Goal: Task Accomplishment & Management: Manage account settings

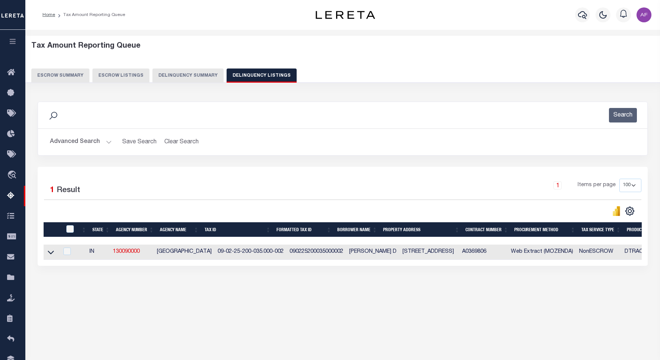
select select "100"
click at [72, 144] on button "Advanced Search" at bounding box center [81, 142] width 62 height 15
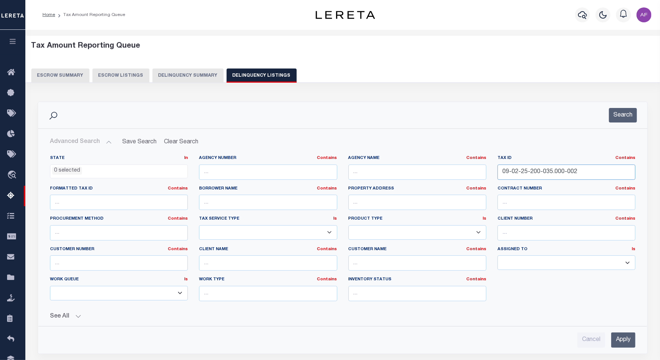
drag, startPoint x: 576, startPoint y: 170, endPoint x: 422, endPoint y: 158, distance: 154.4
click at [422, 158] on div "State In In AK AL AR AZ CA CO CT DC DE FL GA GU HI IA ID IL IN KS KY LA MA MD M…" at bounding box center [342, 231] width 597 height 152
paste input "18-30-342-012.000-02"
type input "09-18-30-342-012.000-022"
click at [626, 116] on button "Search" at bounding box center [623, 115] width 28 height 15
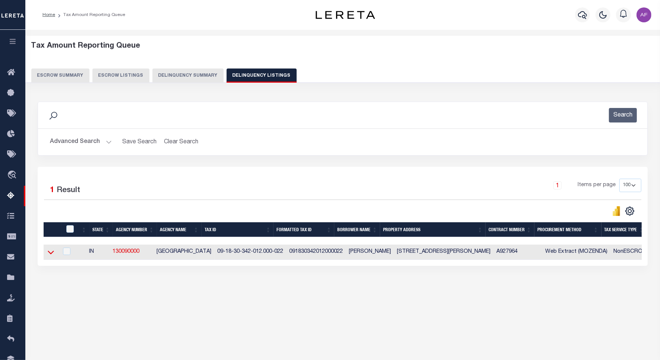
click at [53, 256] on icon at bounding box center [51, 253] width 6 height 8
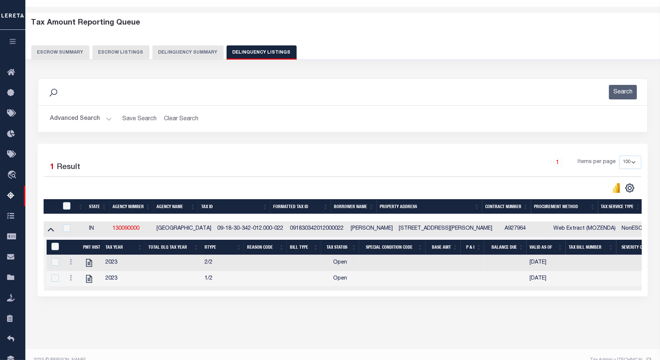
scroll to position [34, 0]
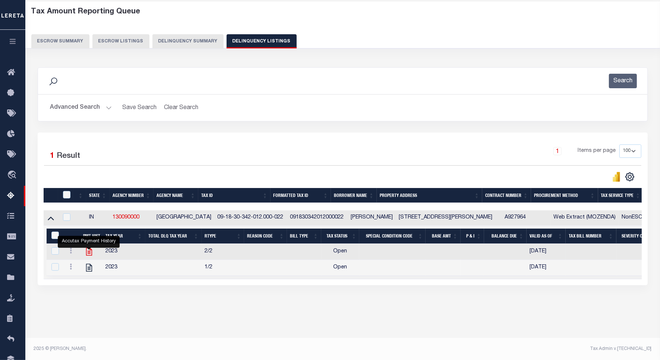
click at [90, 253] on icon "" at bounding box center [89, 252] width 10 height 10
checkbox input "true"
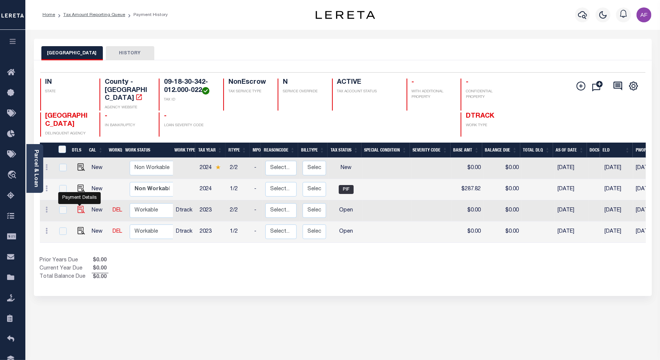
click at [78, 206] on img "" at bounding box center [81, 209] width 7 height 7
checkbox input "true"
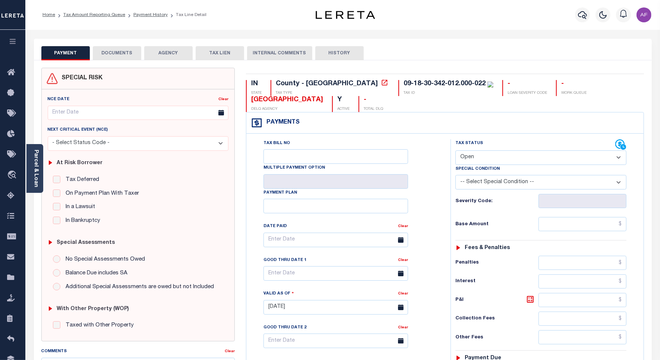
click at [529, 152] on select "- Select Status Code - Open Due/Unpaid Paid Incomplete No Tax Due Internal Refu…" at bounding box center [540, 158] width 171 height 15
select select "NTX"
click at [455, 151] on select "- Select Status Code - Open Due/Unpaid Paid Incomplete No Tax Due Internal Refu…" at bounding box center [540, 158] width 171 height 15
type input "[DATE]"
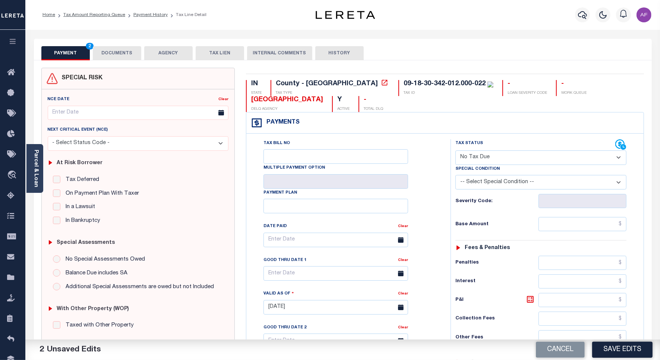
click at [498, 187] on select "-- Select Special Condition -- 3RD PARTY TAX LIEN AGENCY TAX LIEN (A.K.A Inside…" at bounding box center [540, 182] width 171 height 15
select select "5"
click at [455, 177] on select "-- Select Special Condition -- 3RD PARTY TAX LIEN AGENCY TAX LIEN (A.K.A Inside…" at bounding box center [540, 182] width 171 height 15
click at [596, 225] on input "text" at bounding box center [583, 224] width 88 height 14
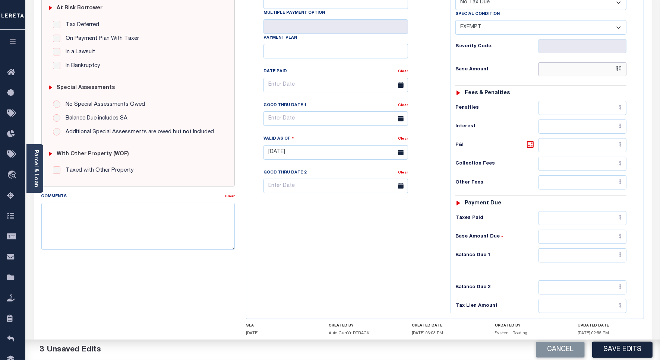
scroll to position [208, 0]
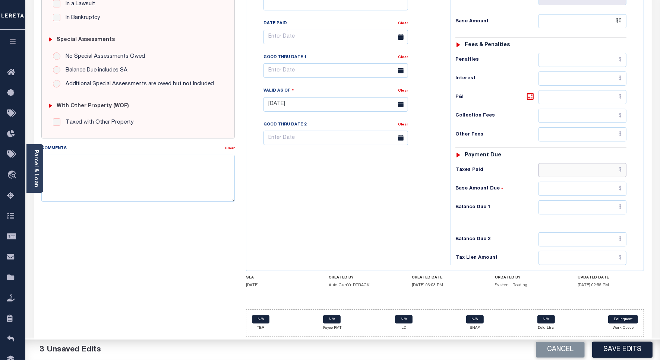
type input "$0.00"
click at [571, 167] on input "text" at bounding box center [583, 170] width 88 height 14
type input "$0.00"
click at [574, 208] on input "text" at bounding box center [583, 208] width 88 height 14
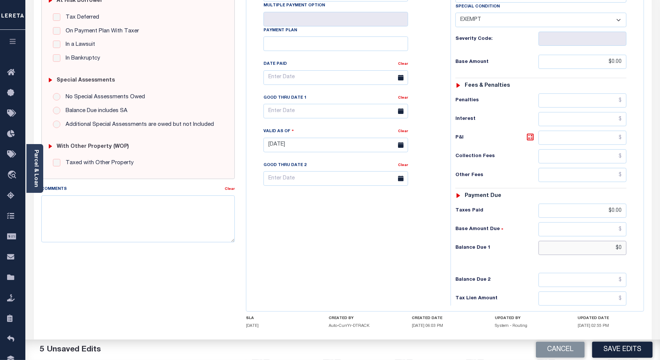
scroll to position [161, 0]
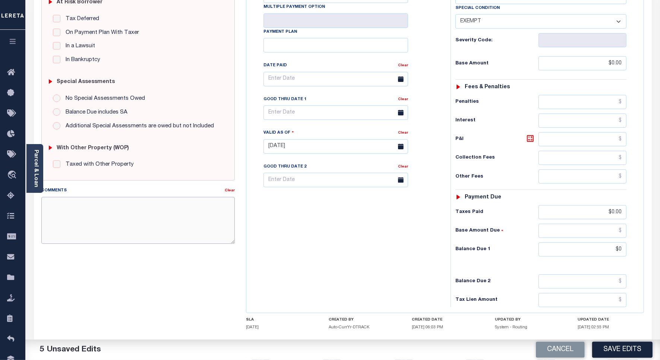
type input "$0.00"
click at [66, 213] on textarea "Comments" at bounding box center [137, 220] width 193 height 47
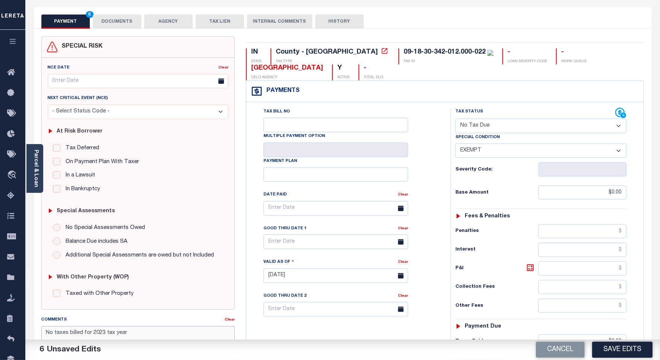
scroll to position [0, 0]
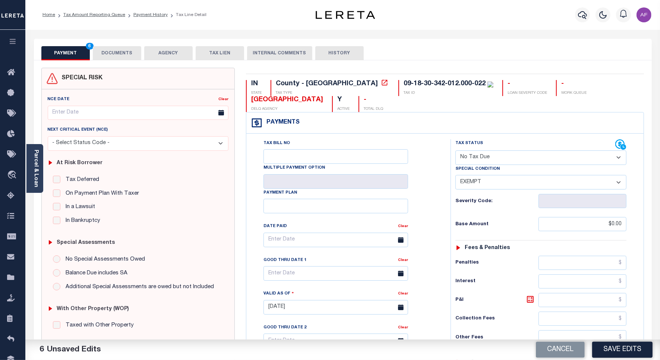
type textarea "No taxes billed for 2023 tax year"
click at [114, 55] on button "DOCUMENTS" at bounding box center [117, 53] width 48 height 14
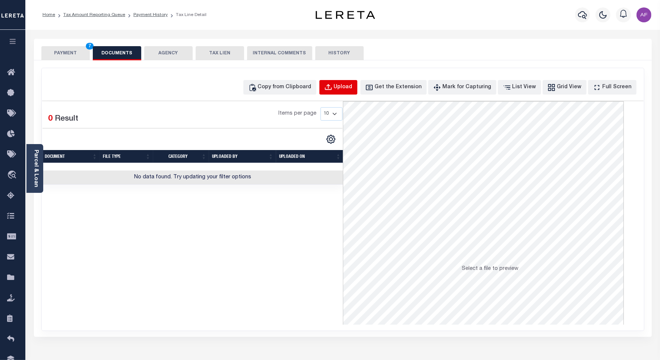
click at [353, 85] on div "Upload" at bounding box center [343, 87] width 19 height 8
select select "POP"
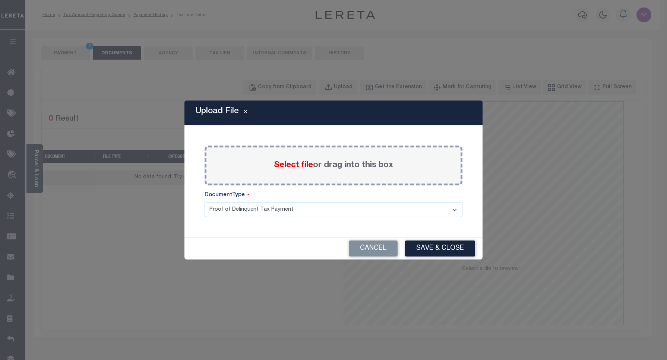
click at [288, 168] on span "Select file" at bounding box center [293, 165] width 39 height 8
click at [0, 0] on input "Select file or drag into this box" at bounding box center [0, 0] width 0 height 0
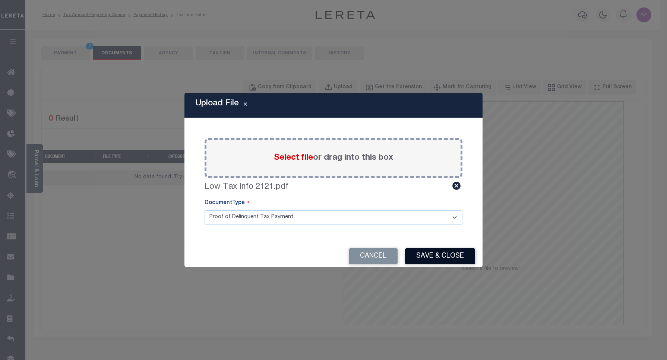
click at [429, 258] on button "Save & Close" at bounding box center [440, 257] width 70 height 16
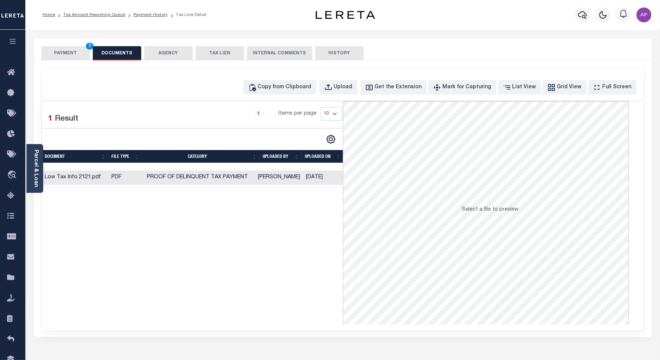
click at [57, 50] on button "PAYMENT 7" at bounding box center [65, 53] width 48 height 14
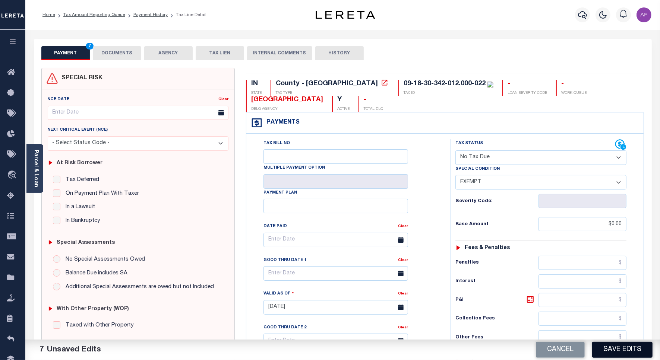
click at [622, 346] on button "Save Edits" at bounding box center [622, 350] width 60 height 16
click at [123, 55] on button "DOCUMENTS" at bounding box center [117, 53] width 48 height 14
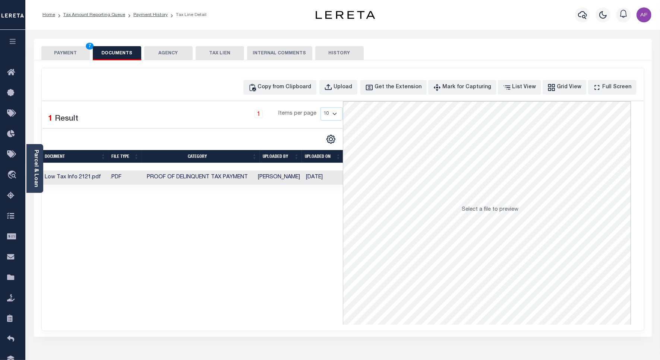
click at [67, 54] on button "PAYMENT 7" at bounding box center [65, 53] width 48 height 14
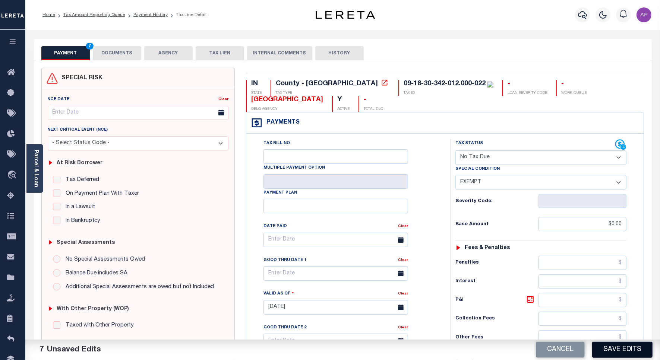
click at [602, 346] on button "Save Edits" at bounding box center [622, 350] width 60 height 16
checkbox input "false"
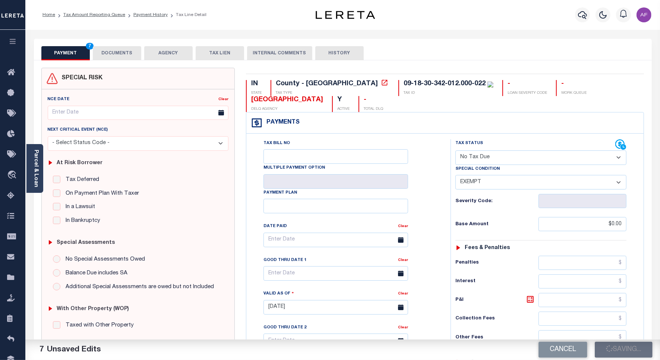
type input "$0"
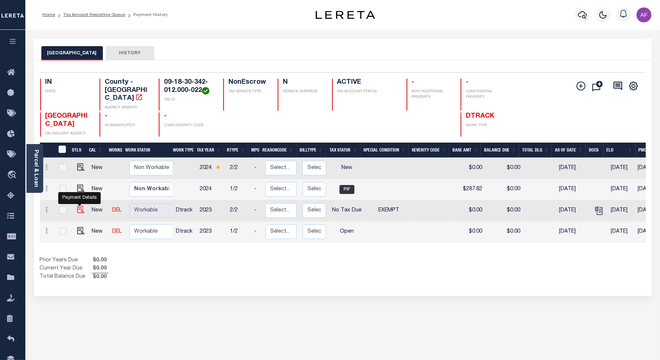
click at [78, 206] on img "" at bounding box center [80, 209] width 7 height 7
checkbox input "true"
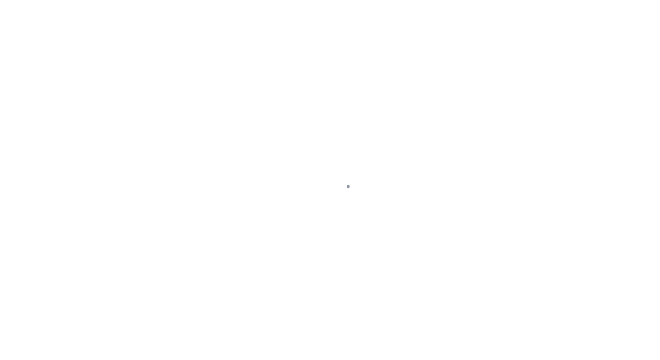
select select "NTX"
select select "5"
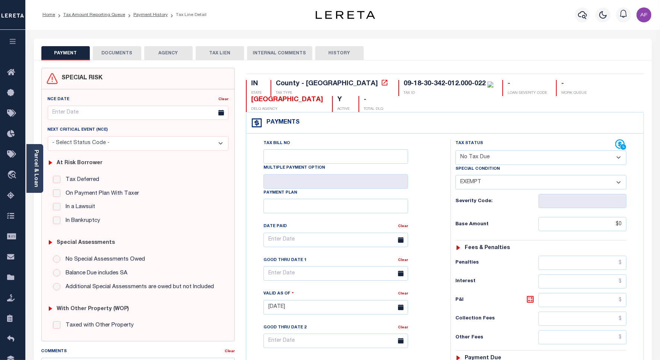
click at [504, 165] on select "- Select Status Code - Open Due/Unpaid Paid Incomplete No Tax Due Internal Refu…" at bounding box center [540, 158] width 171 height 15
click at [455, 151] on select "- Select Status Code - Open Due/Unpaid Paid Incomplete No Tax Due Internal Refu…" at bounding box center [540, 158] width 171 height 15
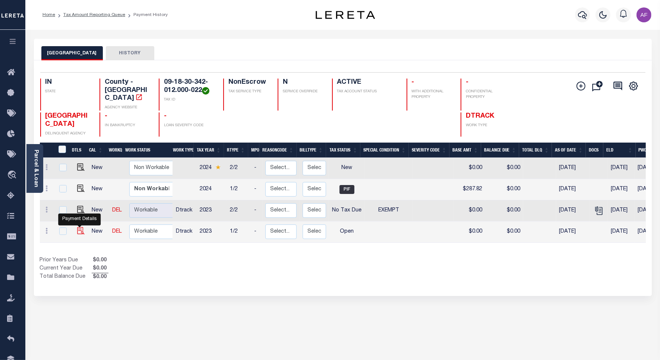
click at [78, 227] on img "" at bounding box center [80, 230] width 7 height 7
checkbox input "true"
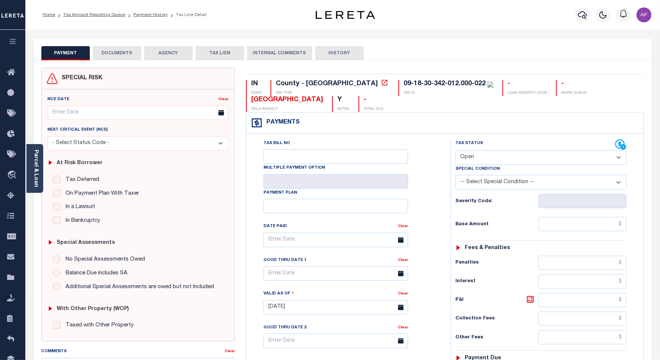
click at [480, 163] on select "- Select Status Code - Open Due/Unpaid Paid Incomplete No Tax Due Internal Refu…" at bounding box center [540, 158] width 171 height 15
select select "NTX"
click at [455, 151] on select "- Select Status Code - Open Due/Unpaid Paid Incomplete No Tax Due Internal Refu…" at bounding box center [540, 158] width 171 height 15
type input "[DATE]"
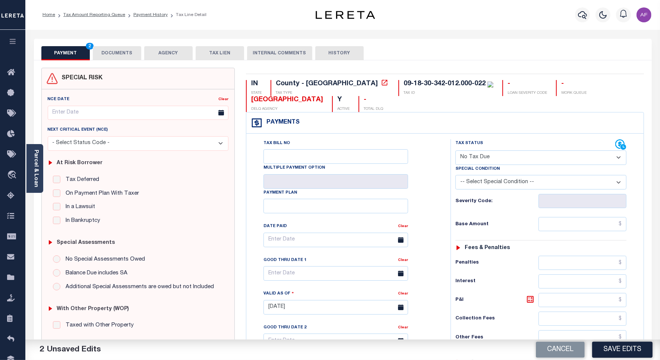
click at [505, 167] on div "Special Condition" at bounding box center [540, 170] width 171 height 10
click at [494, 182] on select "-- Select Special Condition -- 3RD PARTY TAX LIEN AGENCY TAX LIEN (A.K.A Inside…" at bounding box center [540, 182] width 171 height 15
select select "5"
click at [455, 177] on select "-- Select Special Condition -- 3RD PARTY TAX LIEN AGENCY TAX LIEN (A.K.A Inside…" at bounding box center [540, 182] width 171 height 15
click at [587, 227] on input "text" at bounding box center [583, 224] width 88 height 14
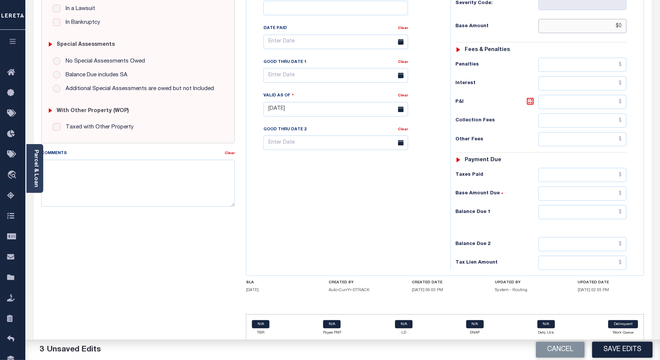
scroll to position [208, 0]
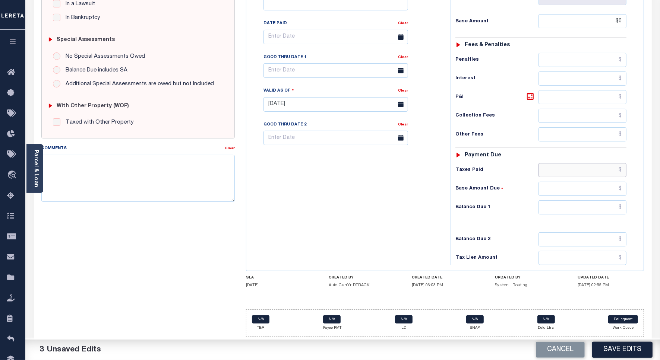
type input "$0.00"
click at [563, 170] on input "text" at bounding box center [583, 170] width 88 height 14
click at [588, 206] on input "text" at bounding box center [583, 208] width 88 height 14
type input "$0"
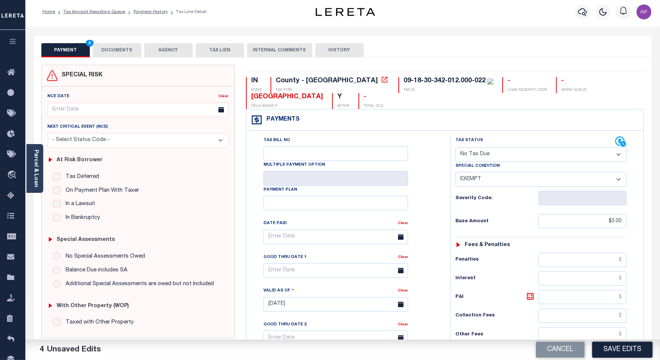
scroll to position [0, 0]
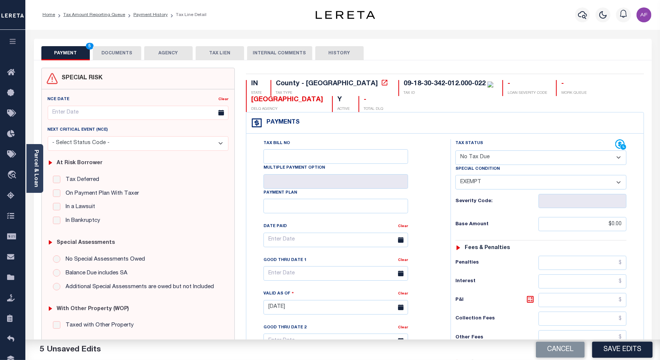
click at [118, 53] on button "DOCUMENTS" at bounding box center [117, 53] width 48 height 14
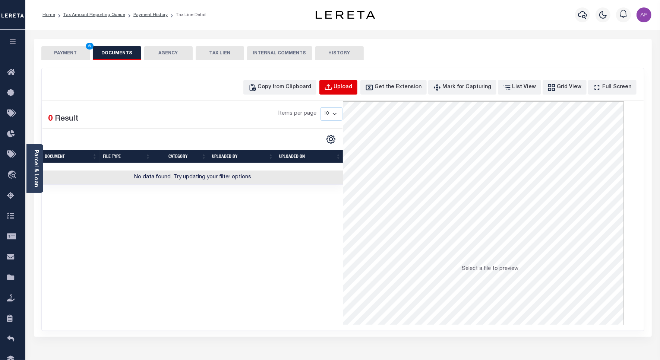
click at [351, 88] on div "Upload" at bounding box center [343, 87] width 19 height 8
select select "POP"
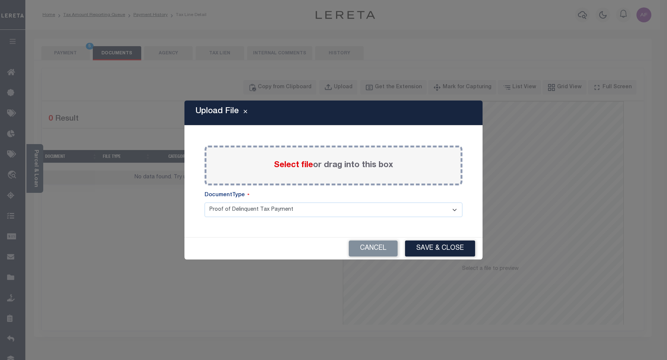
click at [280, 163] on span "Select file" at bounding box center [293, 165] width 39 height 8
click at [0, 0] on input "Select file or drag into this box" at bounding box center [0, 0] width 0 height 0
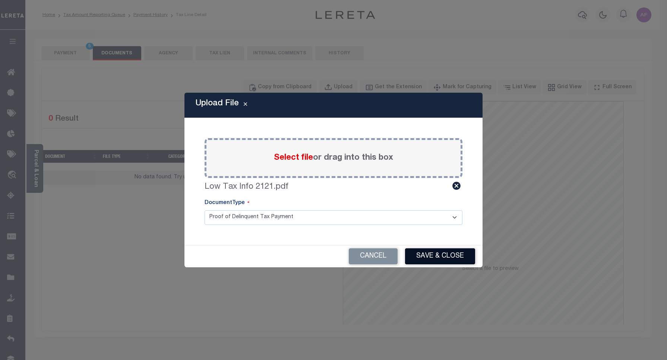
click at [442, 253] on button "Save & Close" at bounding box center [440, 257] width 70 height 16
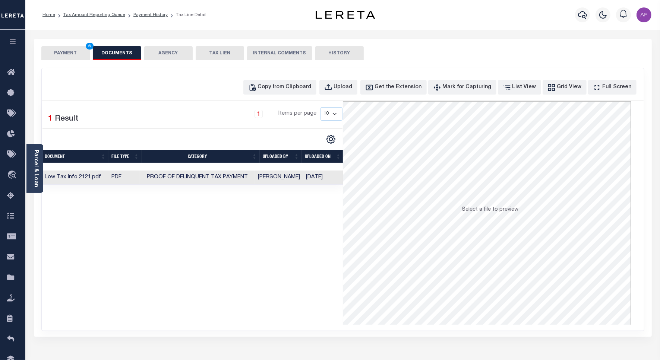
click at [72, 54] on button "PAYMENT 5" at bounding box center [65, 53] width 48 height 14
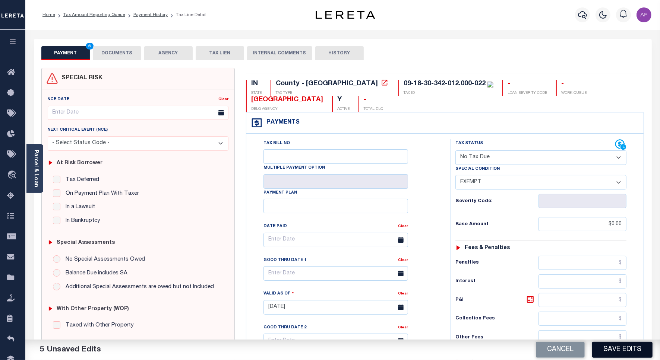
click at [606, 351] on button "Save Edits" at bounding box center [622, 350] width 60 height 16
checkbox input "false"
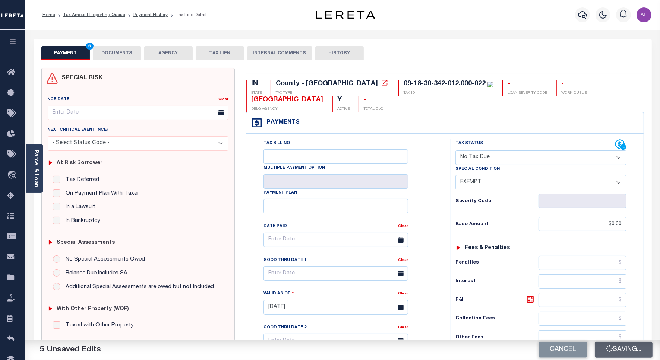
type input "$0"
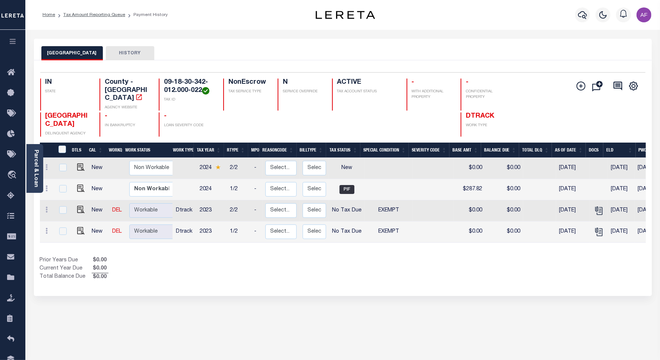
click at [67, 18] on li "Tax Amount Reporting Queue" at bounding box center [90, 15] width 70 height 7
click at [88, 14] on link "Tax Amount Reporting Queue" at bounding box center [94, 15] width 62 height 4
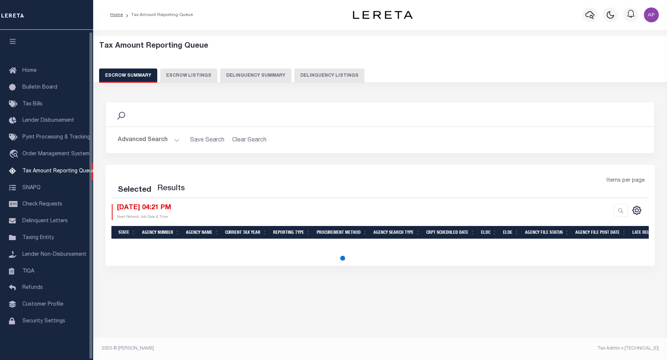
click at [329, 74] on button "Delinquency Listings" at bounding box center [329, 76] width 70 height 14
select select "100"
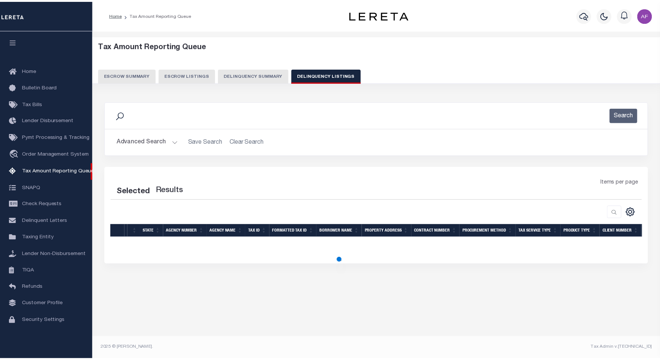
scroll to position [2, 0]
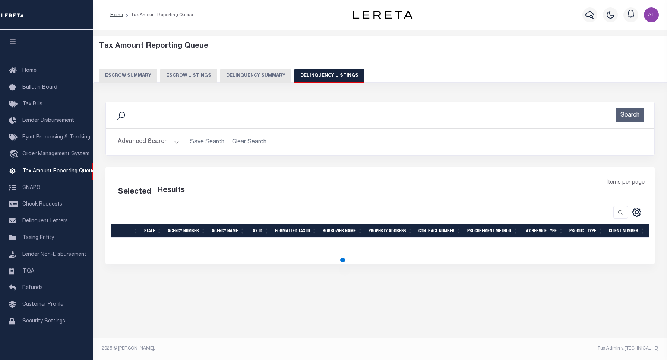
select select "100"
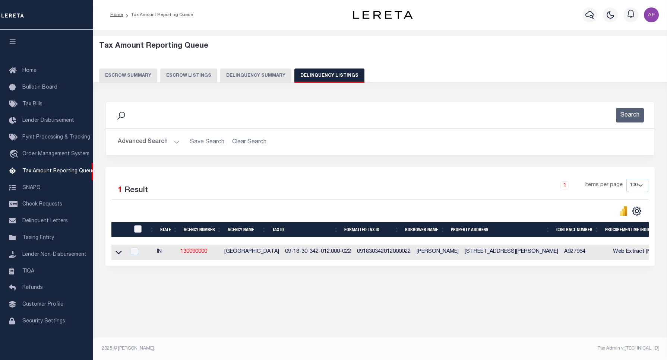
click at [136, 230] on input "checkbox" at bounding box center [137, 229] width 7 height 7
checkbox input "true"
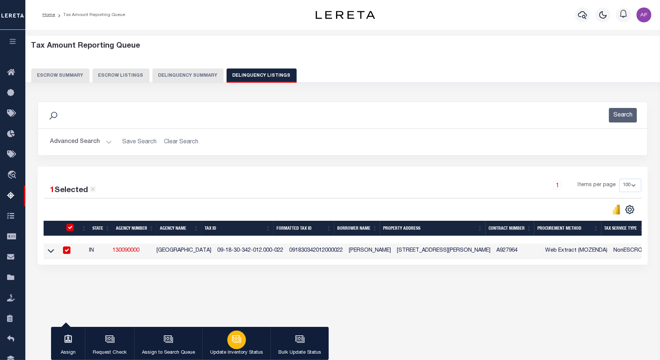
click at [234, 343] on icon "button" at bounding box center [237, 340] width 7 height 6
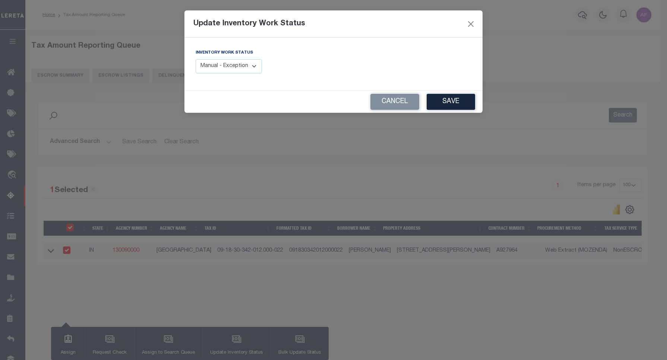
click at [245, 67] on select "Manual - Exception Pended - Awaiting Search Late Add Exception Completed" at bounding box center [229, 66] width 66 height 15
select select "4"
click at [196, 59] on select "Manual - Exception Pended - Awaiting Search Late Add Exception Completed" at bounding box center [229, 66] width 66 height 15
click at [452, 96] on button "Save" at bounding box center [451, 102] width 48 height 16
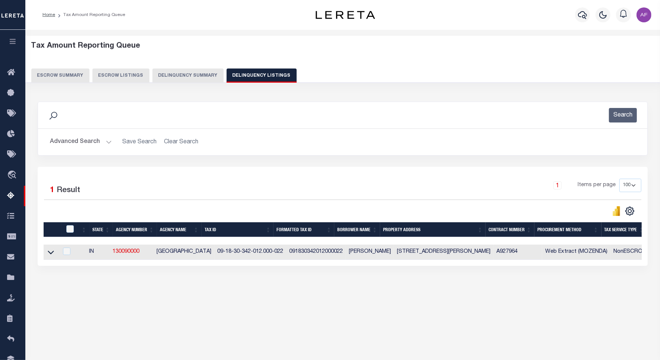
click at [68, 145] on button "Advanced Search" at bounding box center [81, 142] width 62 height 15
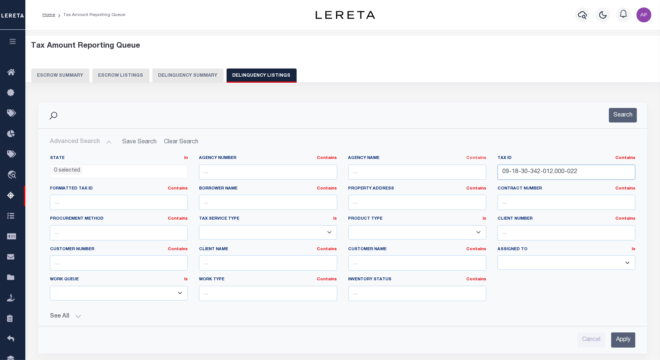
drag, startPoint x: 582, startPoint y: 174, endPoint x: 474, endPoint y: 161, distance: 108.5
click at [474, 161] on div "State In In AK AL AR AZ CA CO CT DC DE FL GA GU HI IA ID IL IN KS KY LA MA MD M…" at bounding box center [342, 231] width 597 height 152
paste input "25-433-04"
type input "09-18-25-433-042.000-022"
click at [616, 116] on button "Search" at bounding box center [623, 115] width 28 height 15
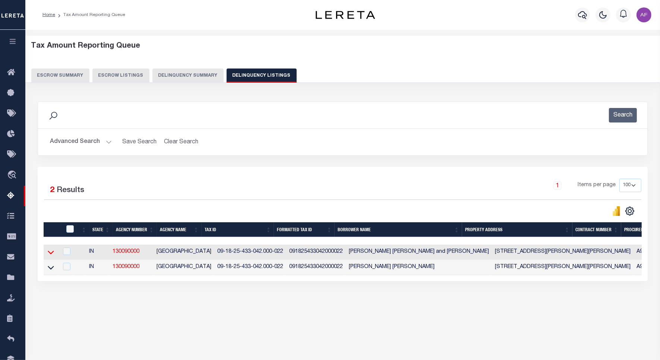
click at [52, 256] on icon at bounding box center [51, 253] width 6 height 8
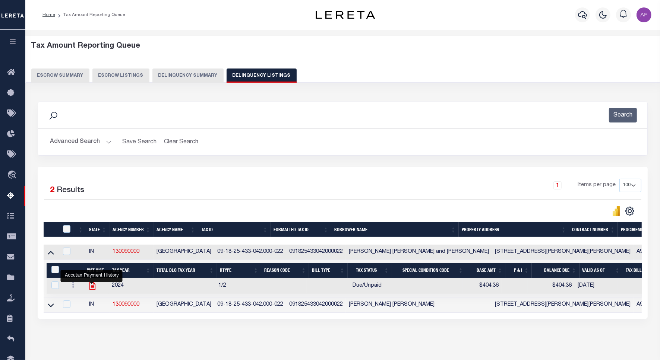
click at [92, 291] on icon "" at bounding box center [93, 286] width 10 height 10
checkbox input "true"
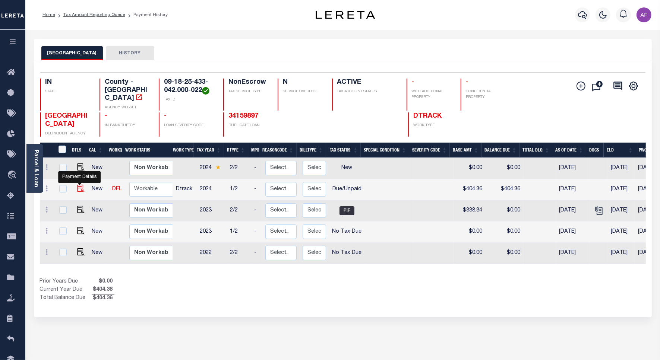
click at [81, 185] on img "" at bounding box center [80, 188] width 7 height 7
checkbox input "true"
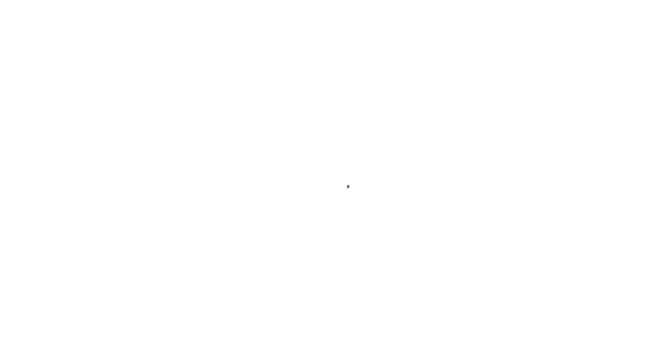
select select "DUE"
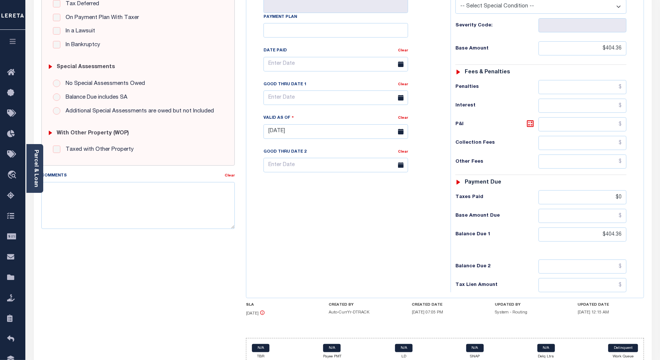
scroll to position [209, 0]
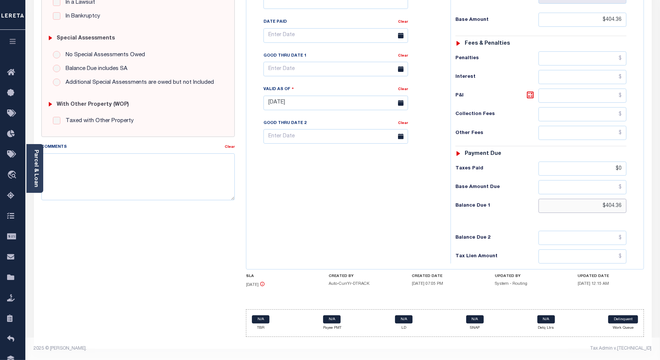
drag, startPoint x: 605, startPoint y: 206, endPoint x: 624, endPoint y: 206, distance: 19.4
click at [624, 206] on input "$404.36" at bounding box center [583, 206] width 88 height 14
paste input "44.80"
type input "$444.80"
type input "[DATE]"
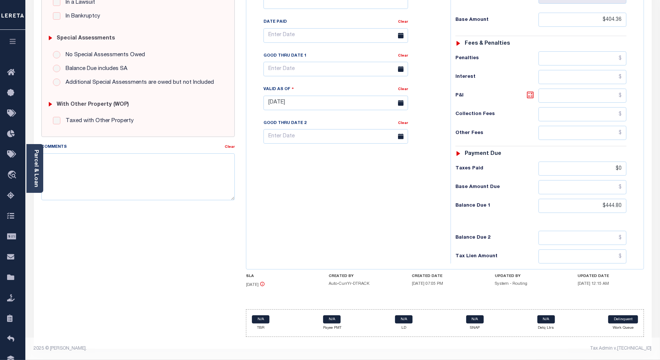
click at [529, 96] on icon at bounding box center [530, 95] width 9 height 9
type input "$40.44"
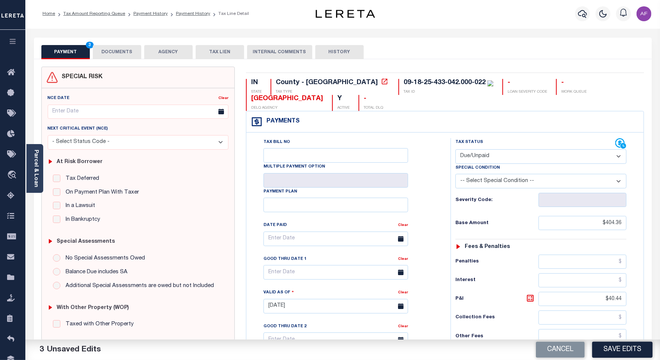
scroll to position [0, 0]
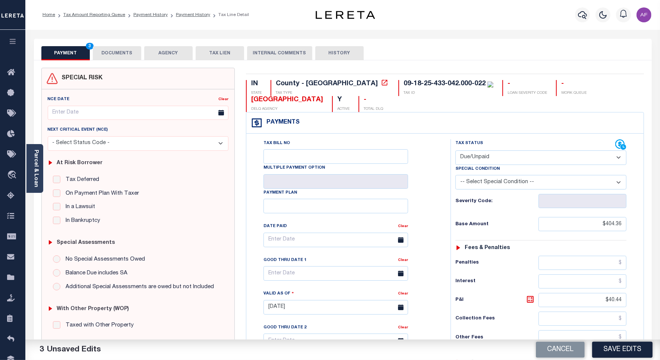
click at [119, 53] on button "DOCUMENTS" at bounding box center [117, 53] width 48 height 14
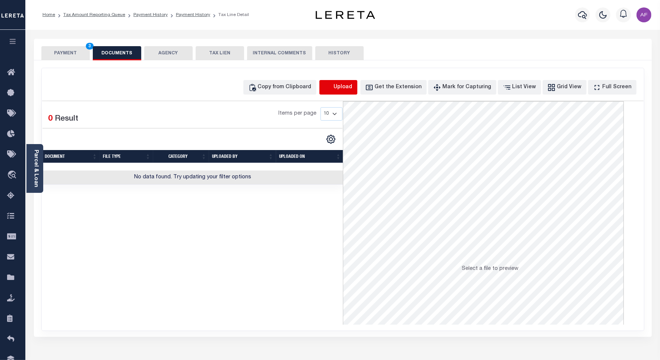
click at [332, 88] on icon "button" at bounding box center [328, 87] width 8 height 8
select select "POP"
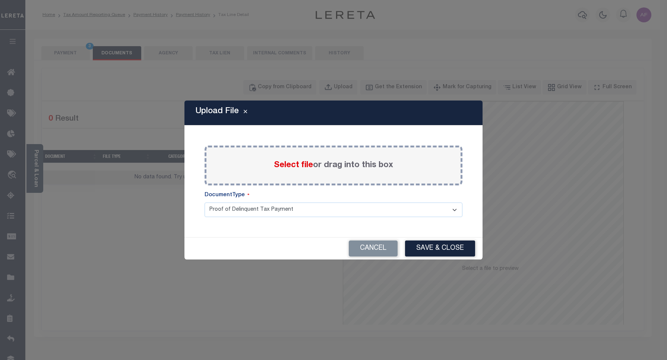
click at [284, 163] on span "Select file" at bounding box center [293, 165] width 39 height 8
click at [0, 0] on input "Select file or drag into this box" at bounding box center [0, 0] width 0 height 0
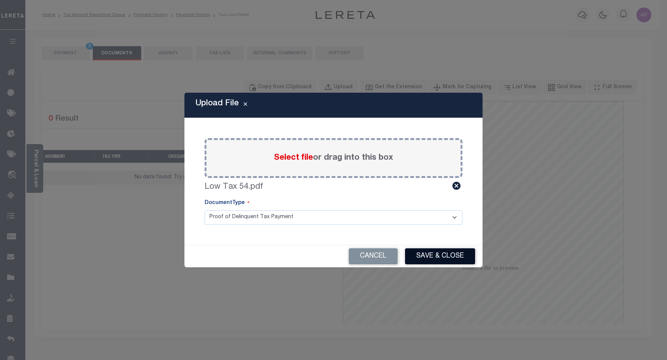
click at [425, 254] on button "Save & Close" at bounding box center [440, 257] width 70 height 16
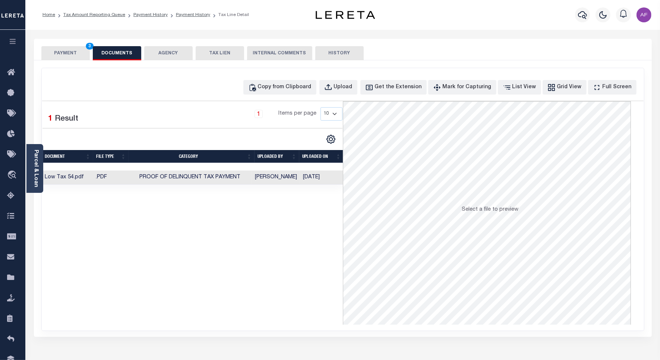
click at [72, 53] on button "PAYMENT 3" at bounding box center [65, 53] width 48 height 14
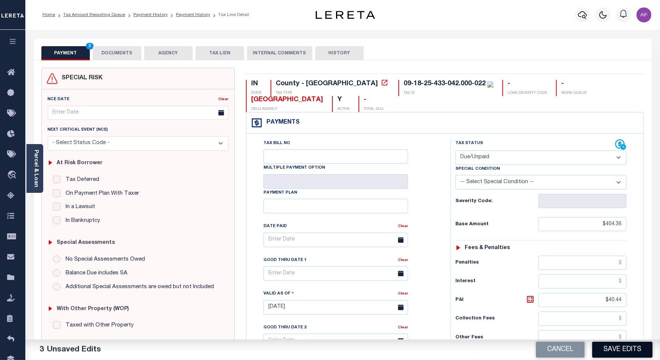
click at [599, 349] on button "Save Edits" at bounding box center [622, 350] width 60 height 16
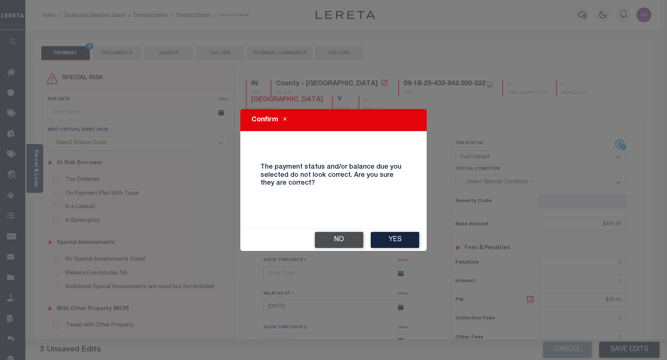
click at [336, 237] on button "No" at bounding box center [339, 240] width 48 height 16
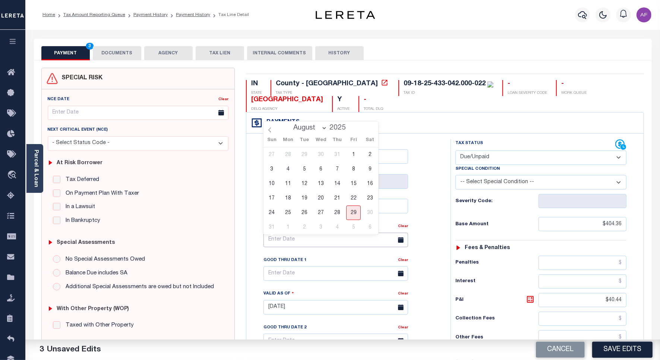
click at [325, 245] on input "text" at bounding box center [336, 240] width 145 height 15
click at [296, 273] on input "text" at bounding box center [336, 274] width 145 height 15
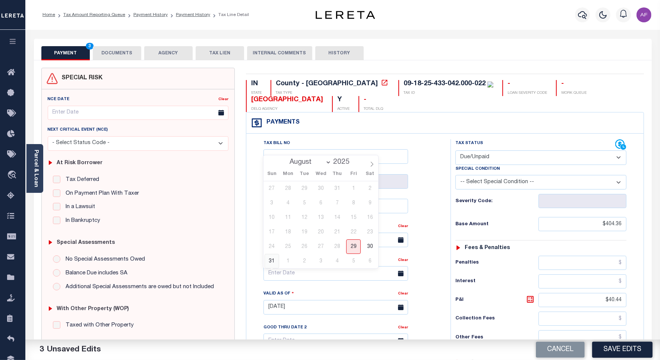
click at [274, 261] on span "31" at bounding box center [272, 261] width 15 height 15
type input "08/31/2025"
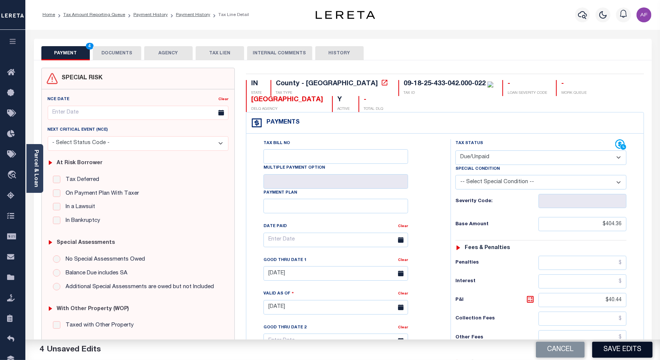
click at [606, 349] on button "Save Edits" at bounding box center [622, 350] width 60 height 16
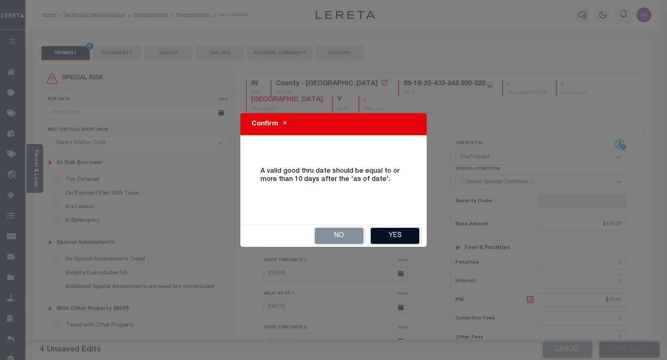
click at [390, 239] on button "Yes" at bounding box center [395, 236] width 48 height 16
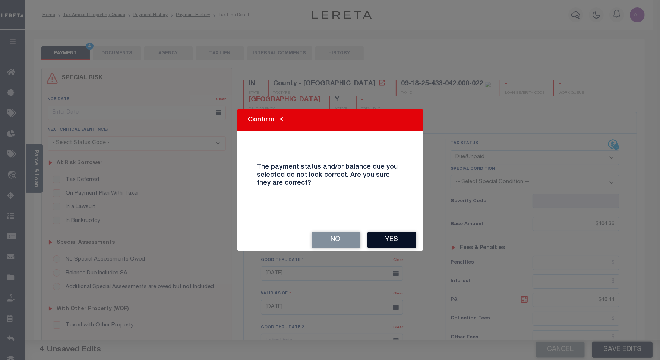
click at [403, 239] on button "Yes" at bounding box center [392, 240] width 48 height 16
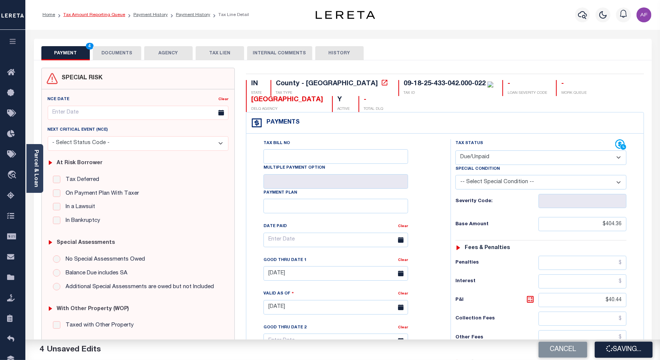
click at [96, 14] on link "Tax Amount Reporting Queue" at bounding box center [94, 15] width 62 height 4
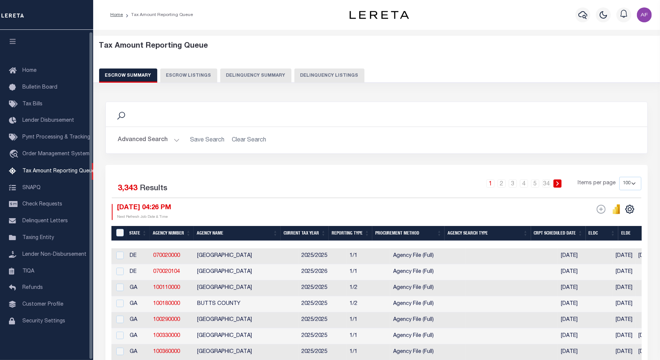
click at [316, 76] on button "Delinquency Listings" at bounding box center [329, 76] width 70 height 14
select select "100"
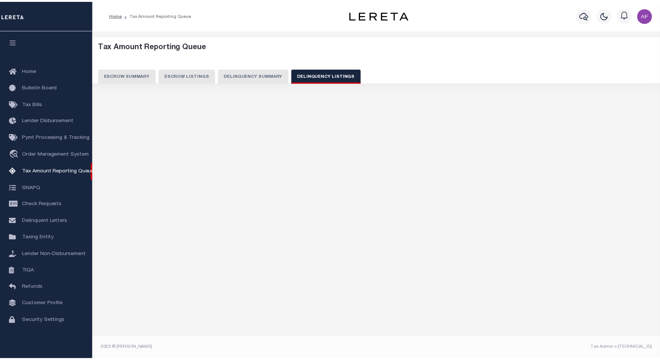
scroll to position [2, 0]
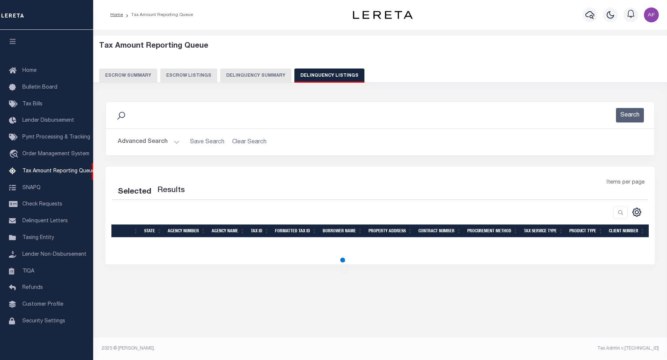
select select "100"
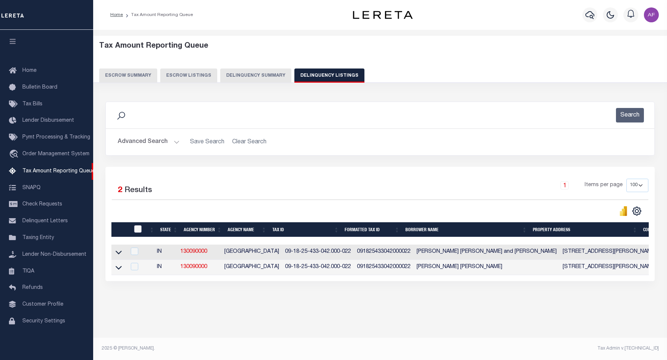
click at [136, 231] on input "checkbox" at bounding box center [137, 229] width 7 height 7
checkbox input "true"
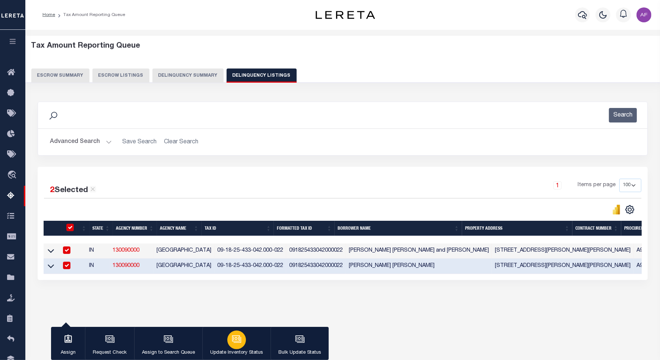
click at [228, 340] on div "button" at bounding box center [236, 340] width 19 height 19
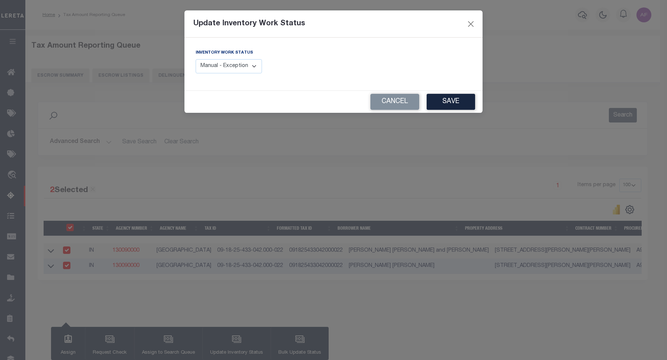
drag, startPoint x: 229, startPoint y: 67, endPoint x: 227, endPoint y: 71, distance: 4.5
click at [229, 67] on select "Manual - Exception Pended - Awaiting Search Late Add Exception Completed" at bounding box center [229, 66] width 66 height 15
select select "4"
click at [196, 59] on select "Manual - Exception Pended - Awaiting Search Late Add Exception Completed" at bounding box center [229, 66] width 66 height 15
click at [437, 102] on button "Save" at bounding box center [451, 102] width 48 height 16
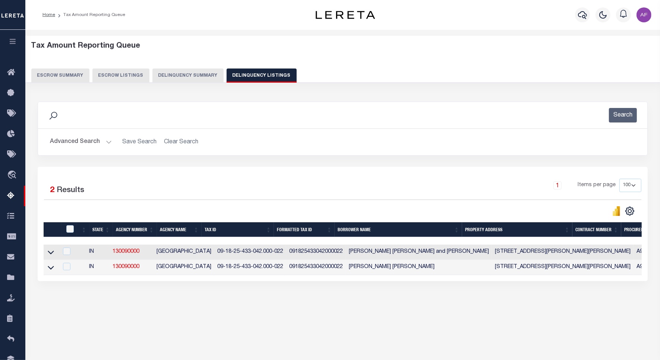
click at [64, 139] on button "Advanced Search" at bounding box center [81, 142] width 62 height 15
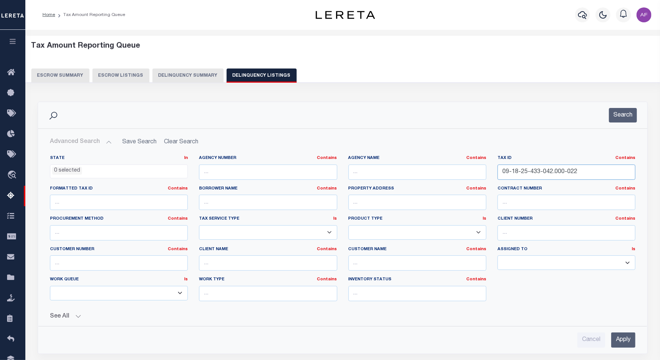
drag, startPoint x: 577, startPoint y: 174, endPoint x: 472, endPoint y: 171, distance: 104.8
click at [472, 171] on div "State In In AK AL AR AZ CA CO CT DC DE FL GA GU HI IA ID IL IN KS KY LA MA MD M…" at bounding box center [342, 231] width 597 height 152
paste input "7-60-319-004.000-010"
type input "09-17-60-319-004.000-010"
click at [619, 113] on button "Search" at bounding box center [623, 115] width 28 height 15
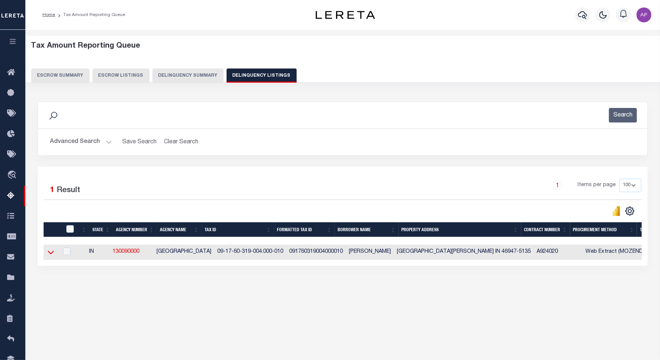
click at [51, 253] on icon at bounding box center [51, 253] width 6 height 8
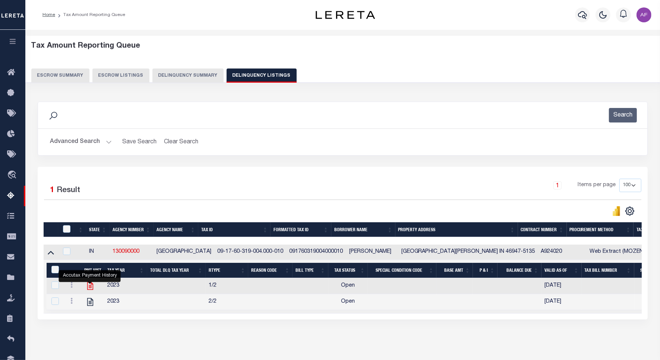
click at [90, 288] on icon "" at bounding box center [90, 287] width 6 height 8
checkbox input "true"
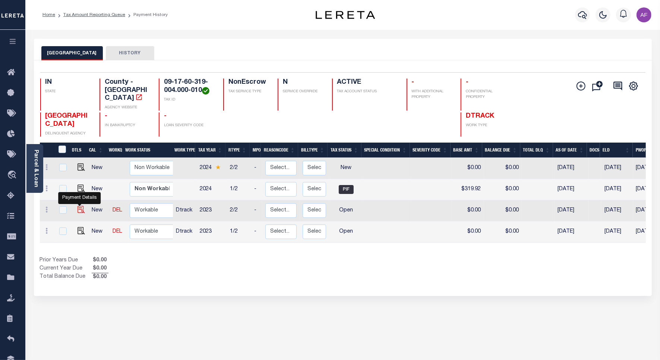
click at [82, 206] on img "" at bounding box center [81, 209] width 7 height 7
checkbox input "true"
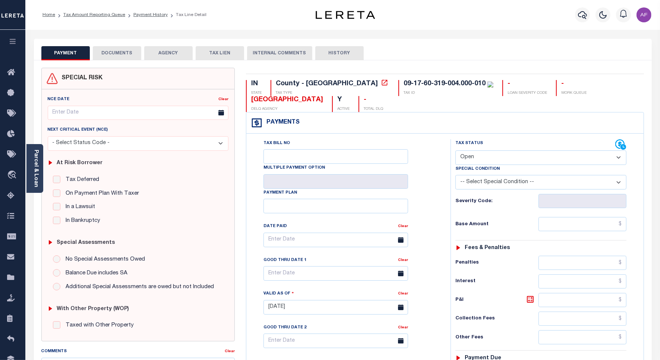
click at [494, 164] on select "- Select Status Code - Open Due/Unpaid Paid Incomplete No Tax Due Internal Refu…" at bounding box center [540, 158] width 171 height 15
select select "NTX"
click at [455, 151] on select "- Select Status Code - Open Due/Unpaid Paid Incomplete No Tax Due Internal Refu…" at bounding box center [540, 158] width 171 height 15
type input "[DATE]"
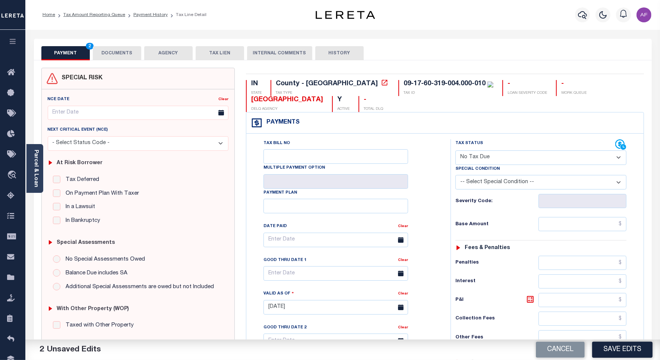
click at [519, 185] on select "-- Select Special Condition -- 3RD PARTY TAX LIEN AGENCY TAX LIEN (A.K.A Inside…" at bounding box center [540, 182] width 171 height 15
select select "5"
click at [455, 177] on select "-- Select Special Condition -- 3RD PARTY TAX LIEN AGENCY TAX LIEN (A.K.A Inside…" at bounding box center [540, 182] width 171 height 15
click at [590, 226] on input "text" at bounding box center [583, 224] width 88 height 14
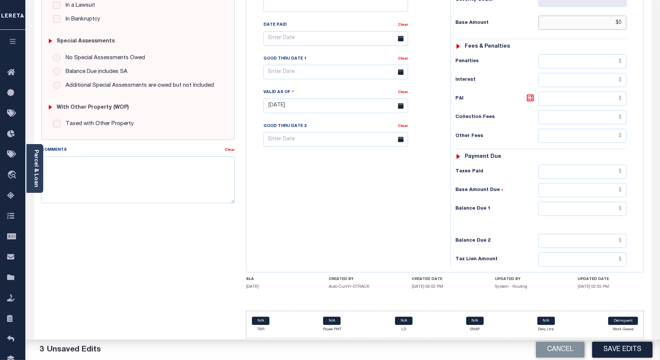
scroll to position [208, 0]
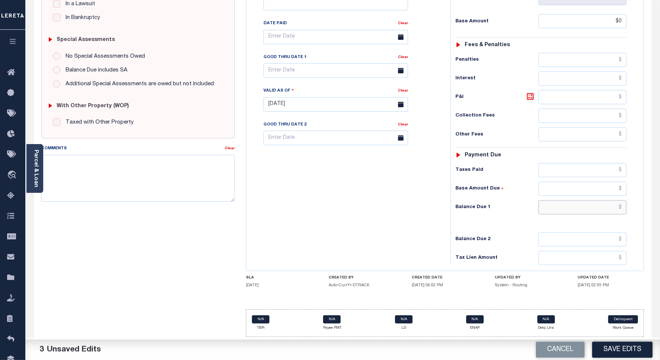
type input "$0.00"
click at [569, 204] on input "text" at bounding box center [583, 208] width 88 height 14
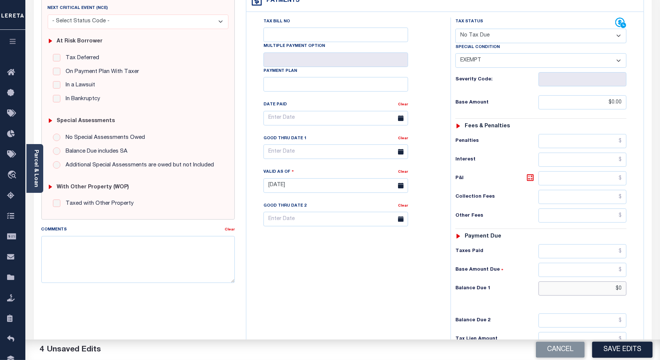
scroll to position [68, 0]
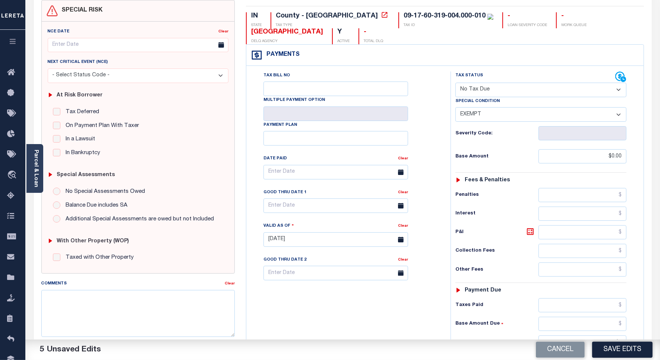
type input "$0.00"
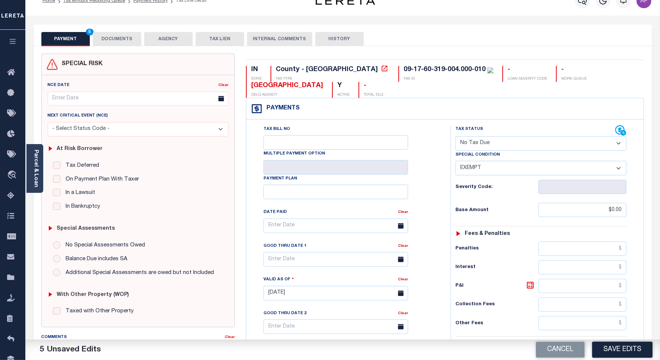
scroll to position [0, 0]
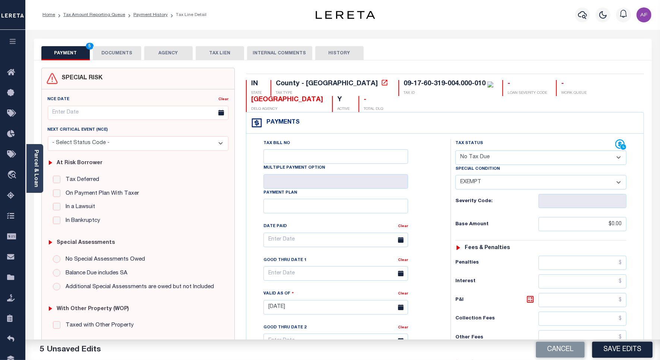
click at [114, 53] on button "DOCUMENTS" at bounding box center [117, 53] width 48 height 14
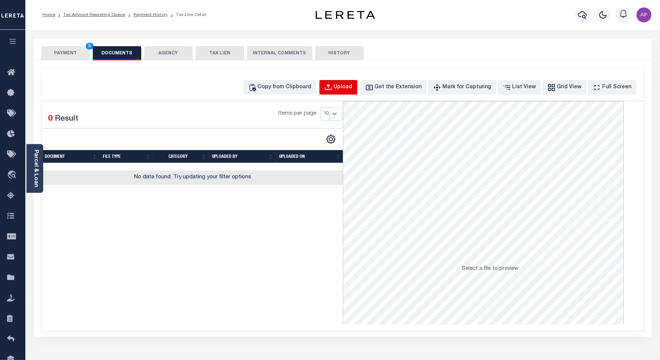
click at [349, 84] on div "Upload" at bounding box center [343, 87] width 19 height 8
select select "POP"
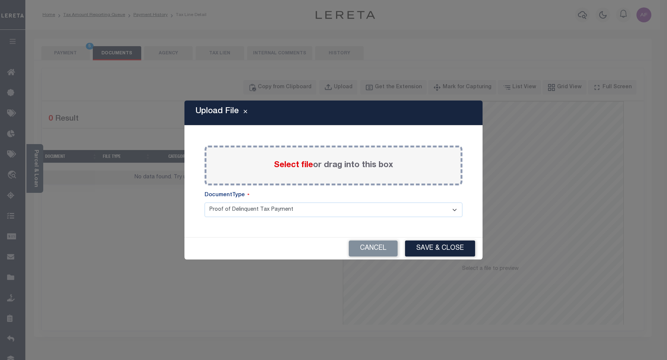
click at [293, 168] on span "Select file" at bounding box center [293, 165] width 39 height 8
click at [0, 0] on input "Select file or drag into this box" at bounding box center [0, 0] width 0 height 0
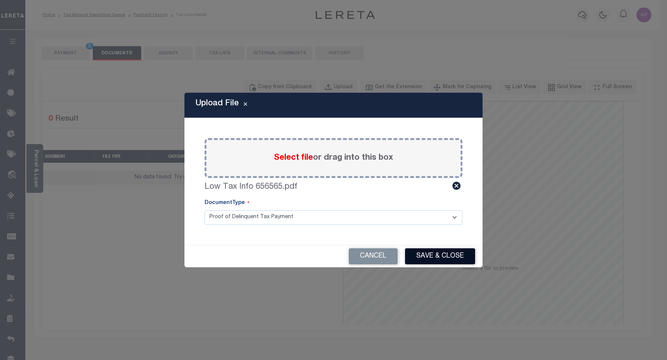
click at [434, 256] on button "Save & Close" at bounding box center [440, 257] width 70 height 16
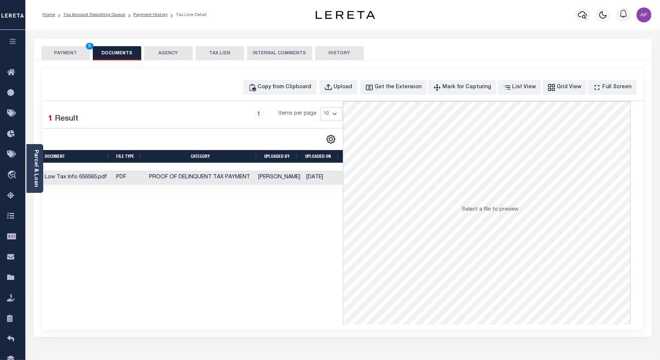
click at [75, 55] on button "PAYMENT 5" at bounding box center [65, 53] width 48 height 14
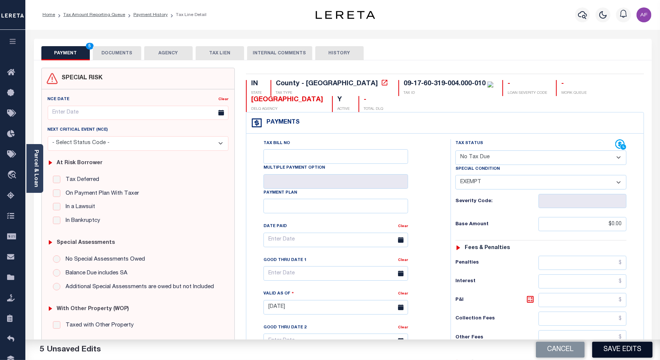
click at [622, 351] on button "Save Edits" at bounding box center [622, 350] width 60 height 16
checkbox input "false"
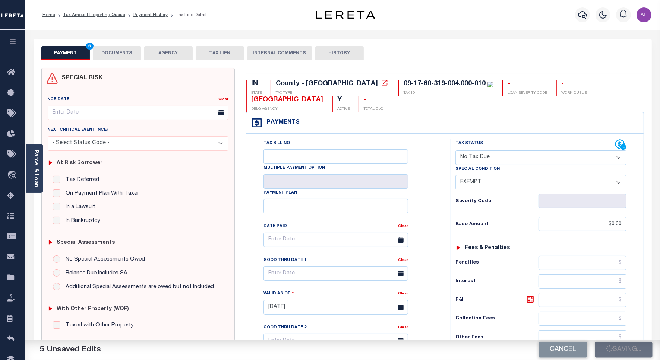
type input "$0"
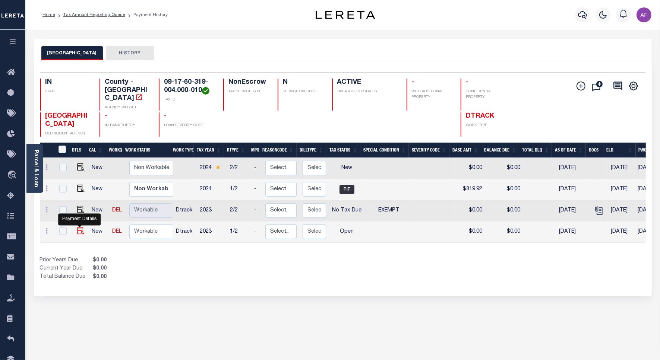
click at [77, 227] on img "" at bounding box center [80, 230] width 7 height 7
checkbox input "true"
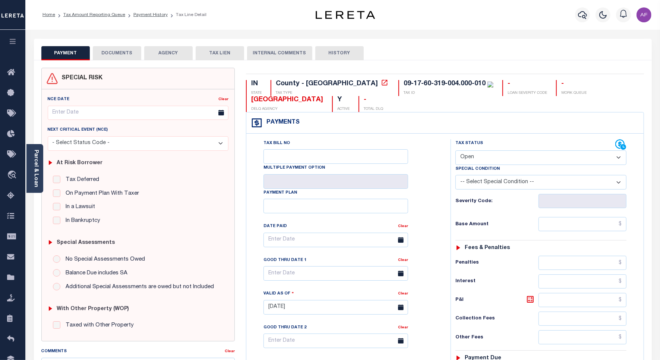
click at [493, 159] on select "- Select Status Code - Open Due/Unpaid Paid Incomplete No Tax Due Internal Refu…" at bounding box center [540, 158] width 171 height 15
select select "NTX"
click at [455, 151] on select "- Select Status Code - Open Due/Unpaid Paid Incomplete No Tax Due Internal Refu…" at bounding box center [540, 158] width 171 height 15
type input "[DATE]"
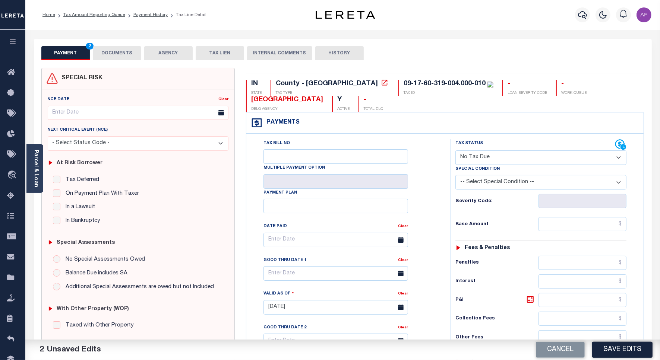
click at [514, 187] on select "-- Select Special Condition -- 3RD PARTY TAX LIEN AGENCY TAX LIEN (A.K.A Inside…" at bounding box center [540, 182] width 171 height 15
select select "5"
click at [455, 177] on select "-- Select Special Condition -- 3RD PARTY TAX LIEN AGENCY TAX LIEN (A.K.A Inside…" at bounding box center [540, 182] width 171 height 15
click at [597, 225] on input "text" at bounding box center [583, 224] width 88 height 14
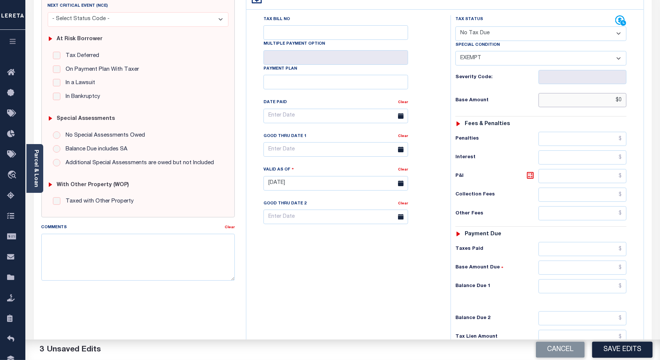
scroll to position [208, 0]
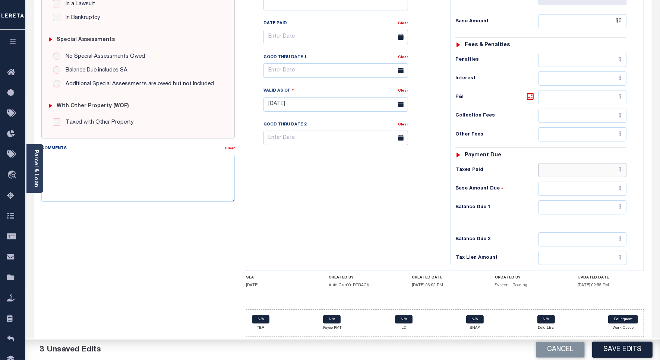
type input "$0.00"
click at [570, 168] on input "text" at bounding box center [583, 170] width 88 height 14
click at [568, 209] on input "text" at bounding box center [583, 208] width 88 height 14
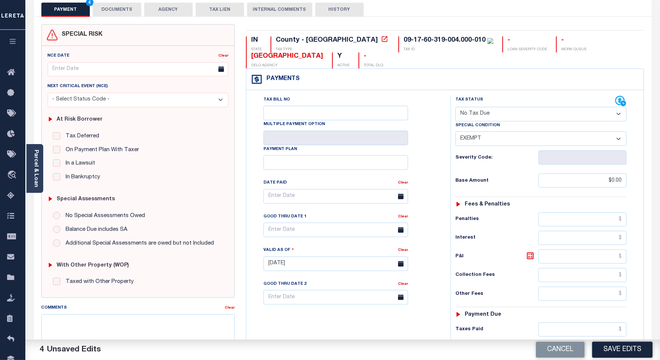
scroll to position [0, 0]
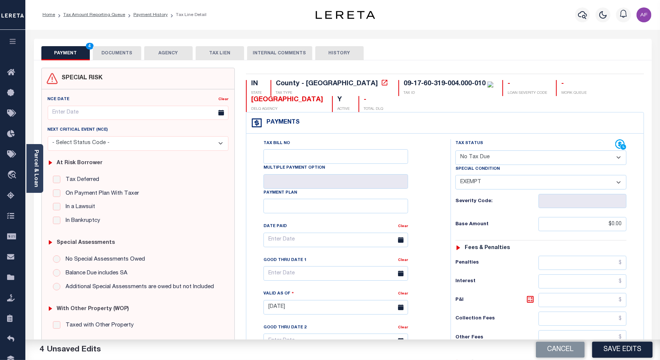
type input "$0.00"
click at [119, 48] on button "DOCUMENTS" at bounding box center [117, 53] width 48 height 14
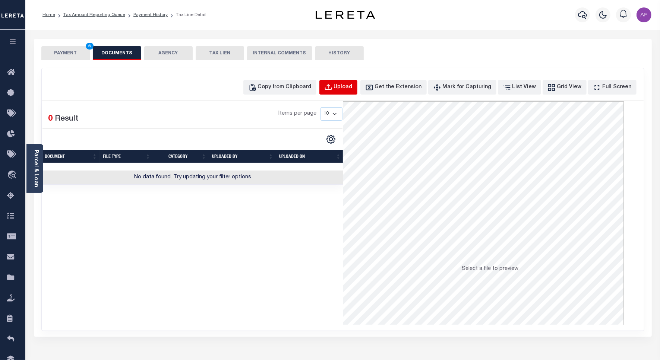
click at [349, 84] on div "Upload" at bounding box center [343, 87] width 19 height 8
select select "POP"
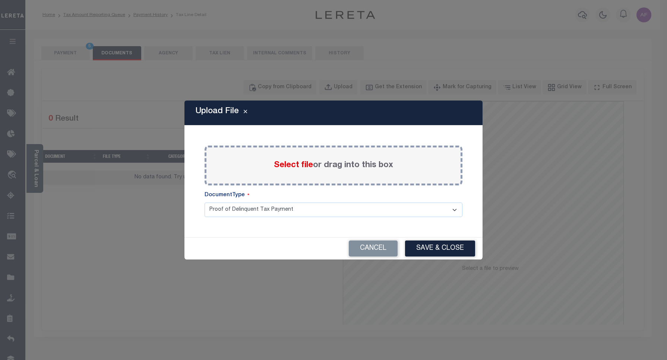
click at [275, 163] on span "Select file" at bounding box center [293, 165] width 39 height 8
click at [0, 0] on input "Select file or drag into this box" at bounding box center [0, 0] width 0 height 0
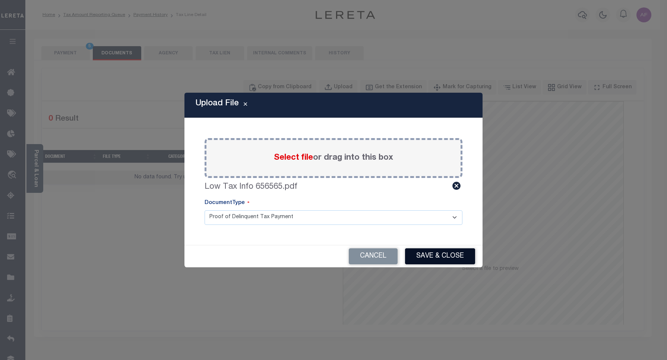
click at [435, 258] on button "Save & Close" at bounding box center [440, 257] width 70 height 16
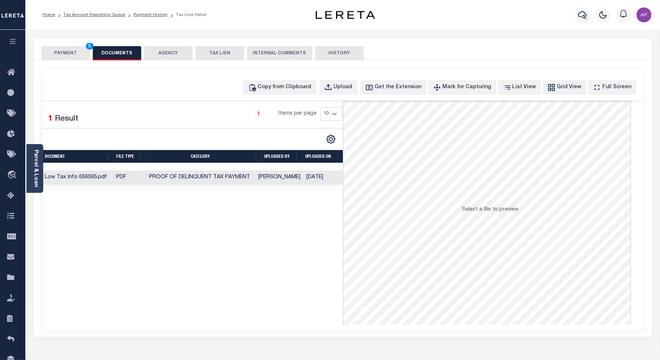
click at [60, 53] on button "PAYMENT 5" at bounding box center [65, 53] width 48 height 14
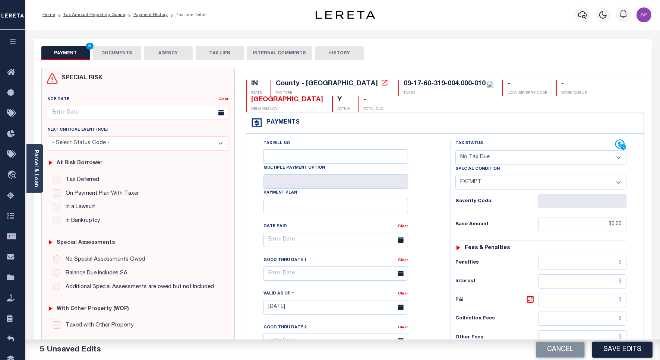
click at [610, 347] on button "Save Edits" at bounding box center [622, 350] width 60 height 16
click at [110, 51] on button "DOCUMENTS" at bounding box center [117, 53] width 48 height 14
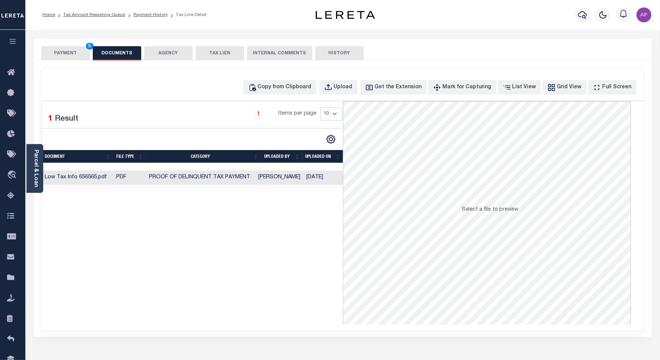
click at [69, 51] on button "PAYMENT 5" at bounding box center [65, 53] width 48 height 14
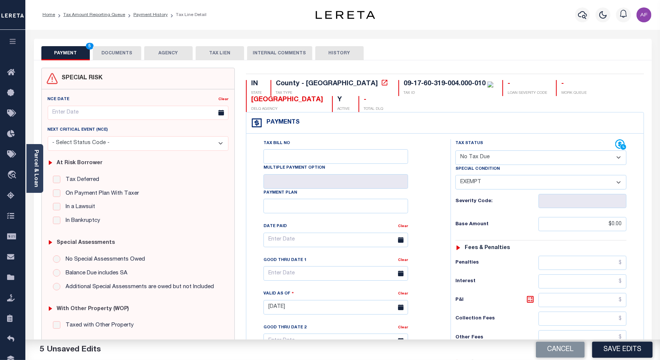
checkbox input "false"
type input "$0"
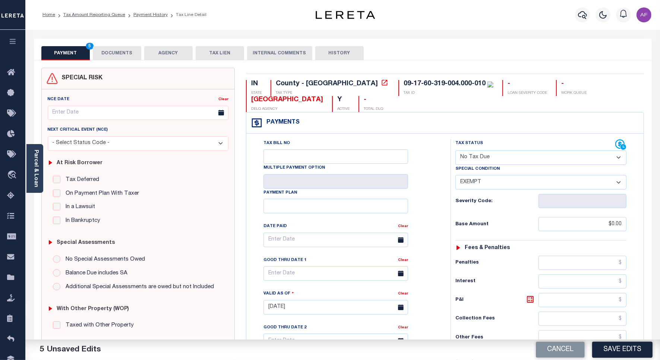
type input "$0"
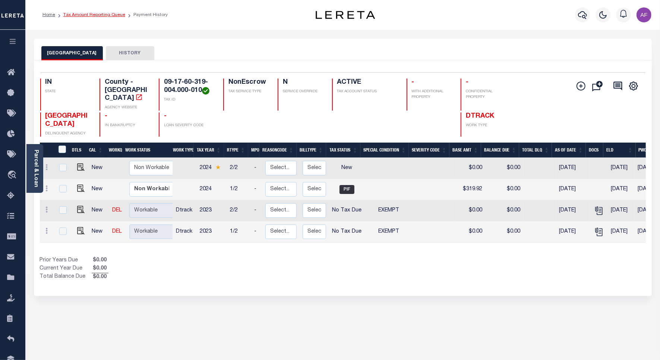
click at [94, 14] on link "Tax Amount Reporting Queue" at bounding box center [94, 15] width 62 height 4
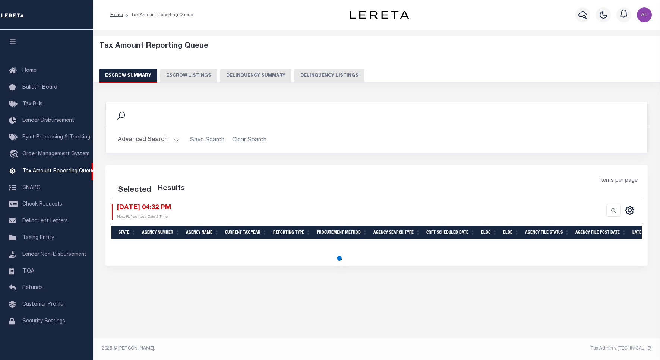
click at [325, 75] on button "Delinquency Listings" at bounding box center [329, 76] width 70 height 14
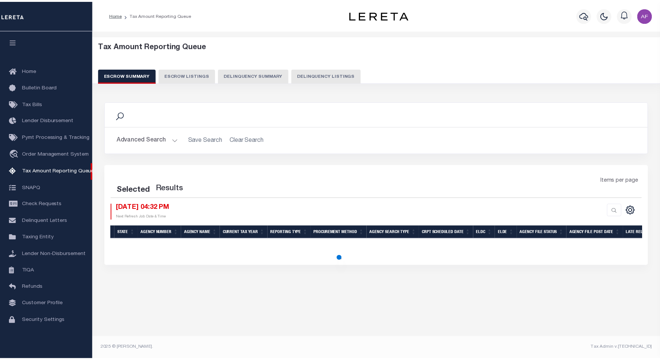
scroll to position [2, 0]
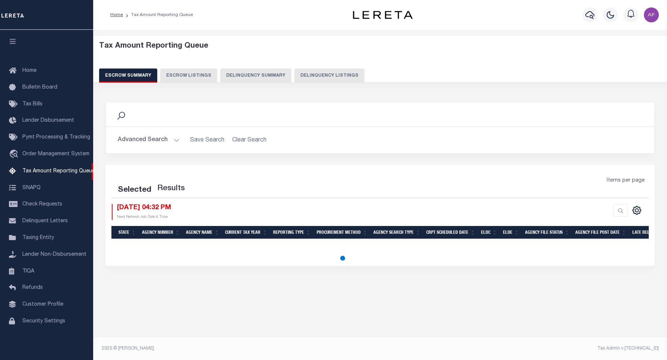
select select "100"
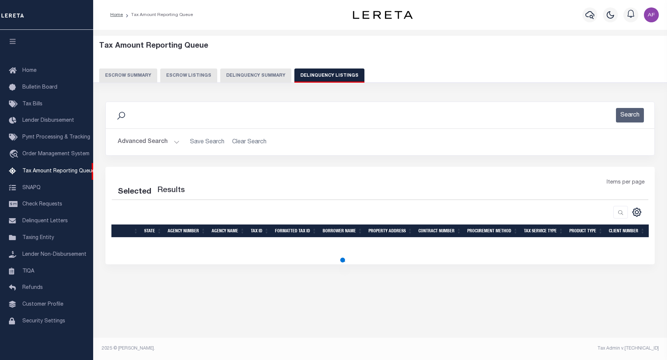
select select "100"
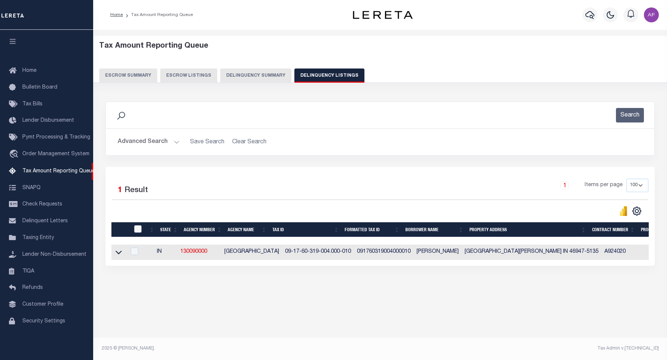
click at [138, 231] on input "checkbox" at bounding box center [137, 229] width 7 height 7
checkbox input "true"
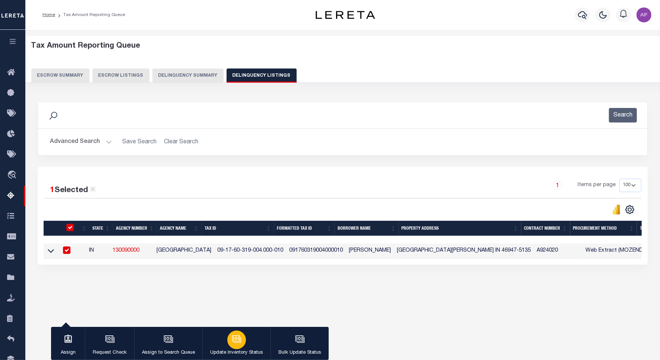
click at [242, 341] on div "button" at bounding box center [236, 340] width 19 height 19
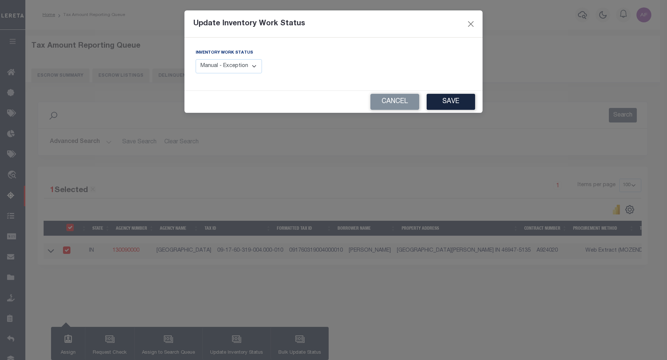
click at [237, 73] on select "Manual - Exception Pended - Awaiting Search Late Add Exception Completed" at bounding box center [229, 66] width 66 height 15
select select "4"
click at [196, 59] on select "Manual - Exception Pended - Awaiting Search Late Add Exception Completed" at bounding box center [229, 66] width 66 height 15
click at [457, 103] on button "Save" at bounding box center [451, 102] width 48 height 16
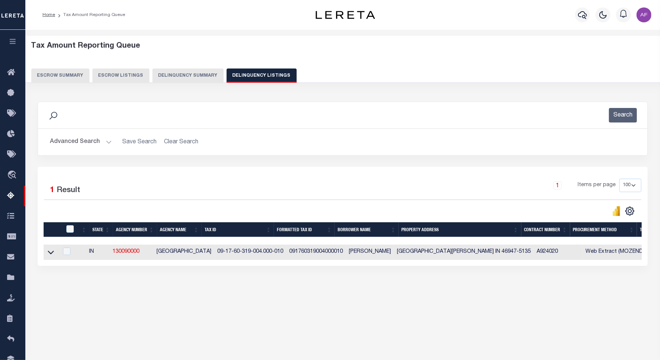
click at [87, 143] on button "Advanced Search" at bounding box center [81, 142] width 62 height 15
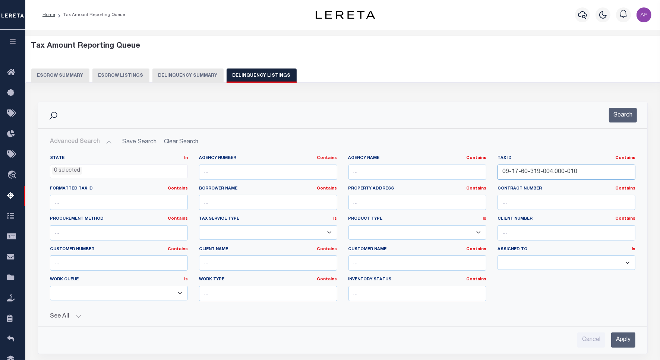
drag, startPoint x: 581, startPoint y: 173, endPoint x: 408, endPoint y: 155, distance: 173.5
click at [408, 155] on div "State In In AK AL AR AZ CA CO CT DC DE FL GA GU HI IA ID IL IN KS KY LA MA MD M…" at bounding box center [342, 234] width 609 height 171
paste input "02-44-300-016.001-002"
type input "09-02-44-300-016.001-002"
click at [627, 116] on button "Search" at bounding box center [623, 115] width 28 height 15
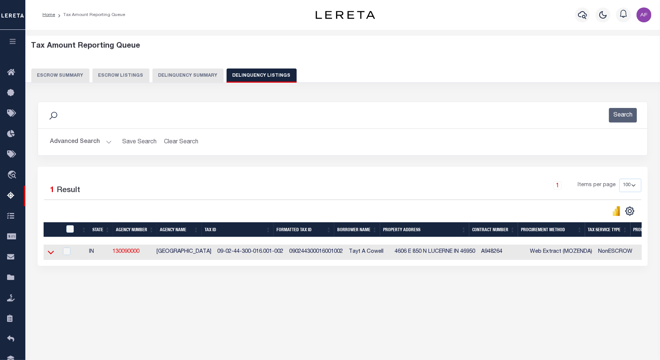
click at [51, 254] on icon at bounding box center [51, 253] width 6 height 8
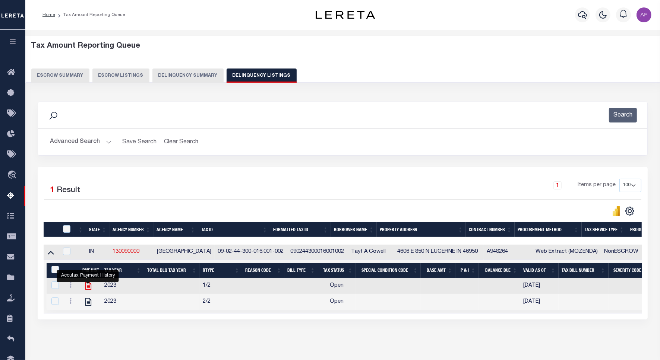
click at [90, 290] on icon "" at bounding box center [88, 286] width 10 height 10
checkbox input "true"
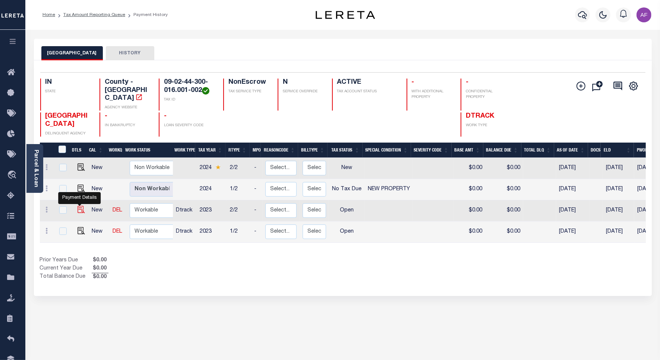
click at [78, 206] on img "" at bounding box center [81, 209] width 7 height 7
checkbox input "true"
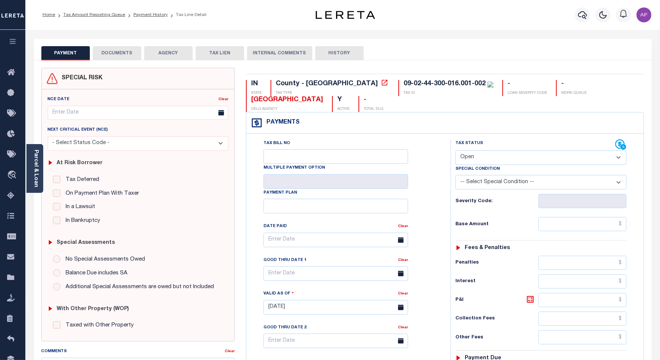
click at [474, 161] on select "- Select Status Code - Open Due/Unpaid Paid Incomplete No Tax Due Internal Refu…" at bounding box center [540, 158] width 171 height 15
select select "NTX"
click at [455, 151] on select "- Select Status Code - Open Due/Unpaid Paid Incomplete No Tax Due Internal Refu…" at bounding box center [540, 158] width 171 height 15
type input "[DATE]"
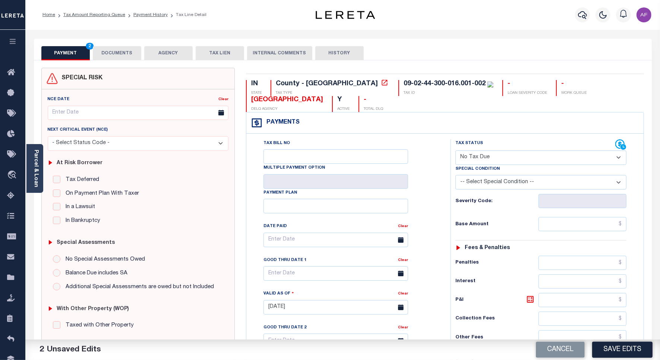
click at [492, 182] on select "-- Select Special Condition -- 3RD PARTY TAX LIEN AGENCY TAX LIEN (A.K.A Inside…" at bounding box center [540, 182] width 171 height 15
select select "7"
click at [455, 177] on select "-- Select Special Condition -- 3RD PARTY TAX LIEN AGENCY TAX LIEN (A.K.A Inside…" at bounding box center [540, 182] width 171 height 15
click at [491, 188] on select "-- Select Special Condition -- 3RD PARTY TAX LIEN AGENCY TAX LIEN (A.K.A Inside…" at bounding box center [540, 182] width 171 height 15
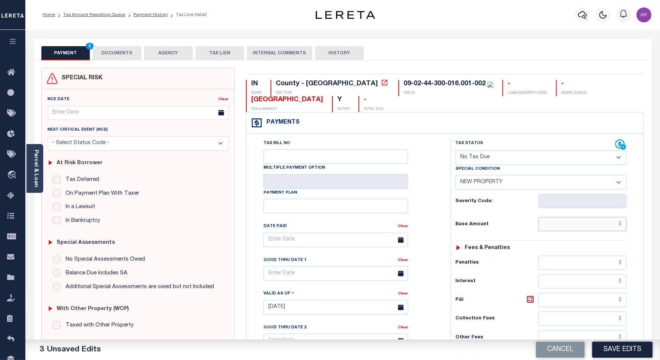
click at [592, 227] on input "text" at bounding box center [583, 224] width 88 height 14
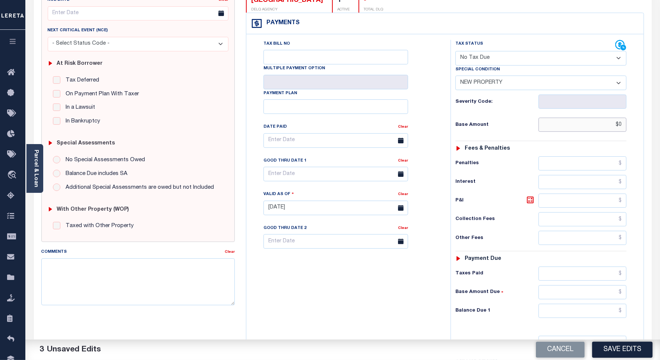
scroll to position [208, 0]
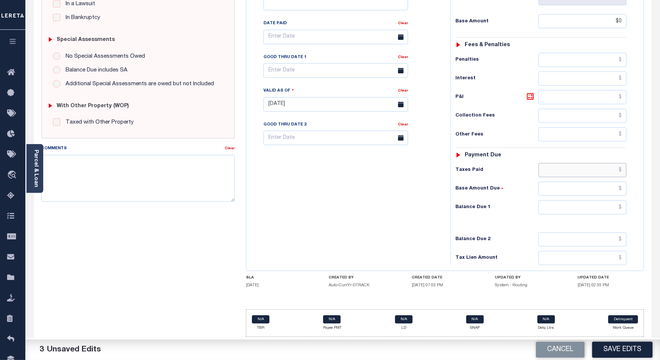
type input "$0.00"
click at [580, 166] on input "text" at bounding box center [583, 170] width 88 height 14
click at [584, 207] on input "text" at bounding box center [583, 208] width 88 height 14
type input "$0.00"
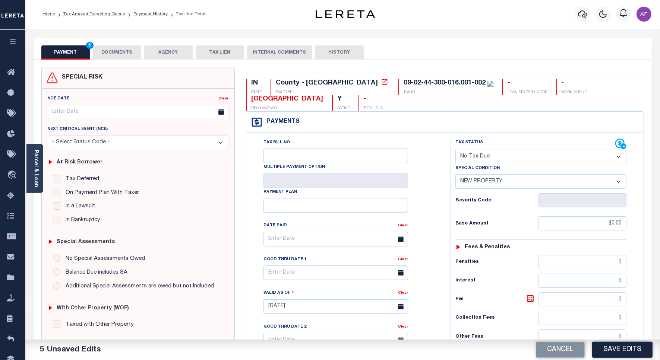
scroll to position [0, 0]
click at [126, 57] on button "DOCUMENTS" at bounding box center [117, 53] width 48 height 14
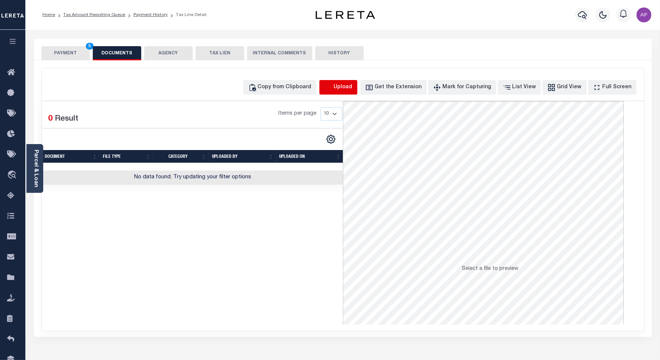
click at [332, 84] on icon "button" at bounding box center [328, 87] width 8 height 8
select select "POP"
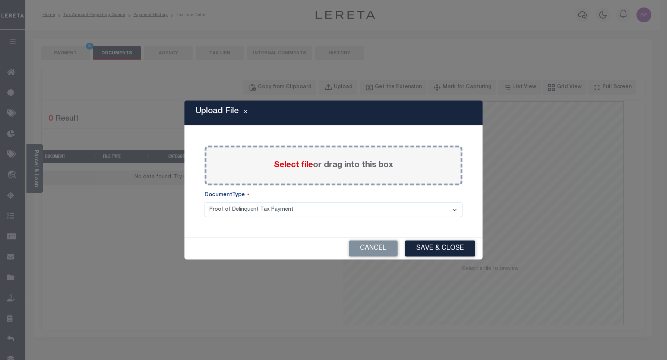
click at [293, 166] on span "Select file" at bounding box center [293, 165] width 39 height 8
click at [0, 0] on input "Select file or drag into this box" at bounding box center [0, 0] width 0 height 0
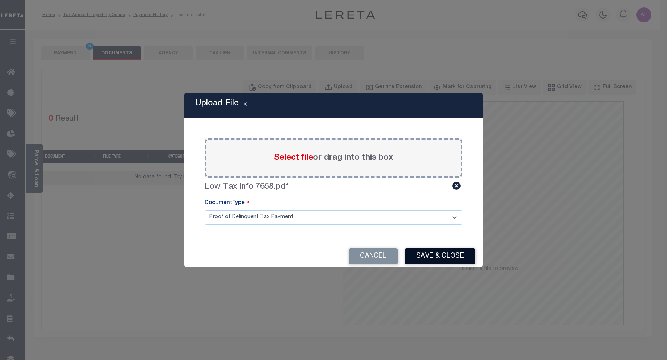
click at [453, 261] on button "Save & Close" at bounding box center [440, 257] width 70 height 16
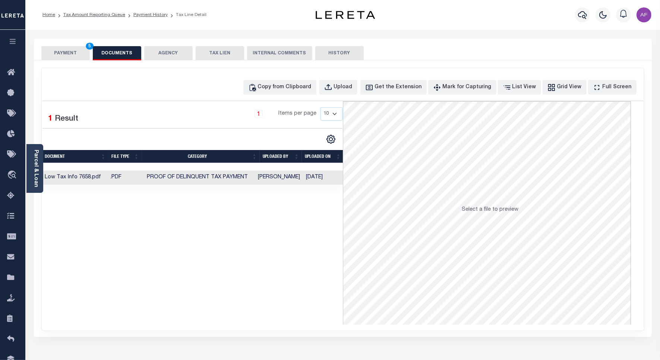
click at [63, 53] on button "PAYMENT 5" at bounding box center [65, 53] width 48 height 14
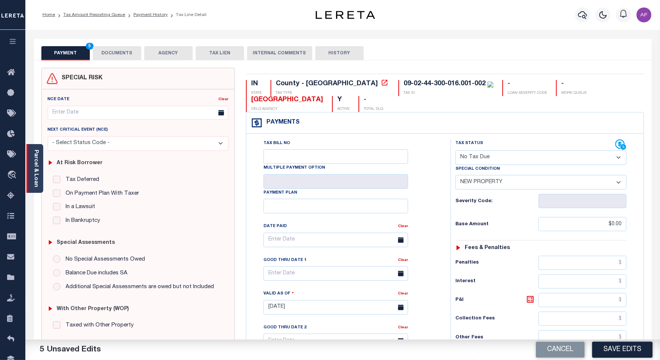
click at [35, 176] on link "Parcel & Loan" at bounding box center [35, 169] width 5 height 38
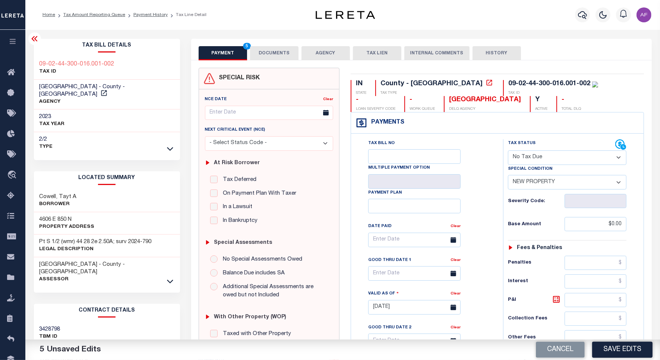
click at [32, 38] on icon at bounding box center [34, 38] width 9 height 9
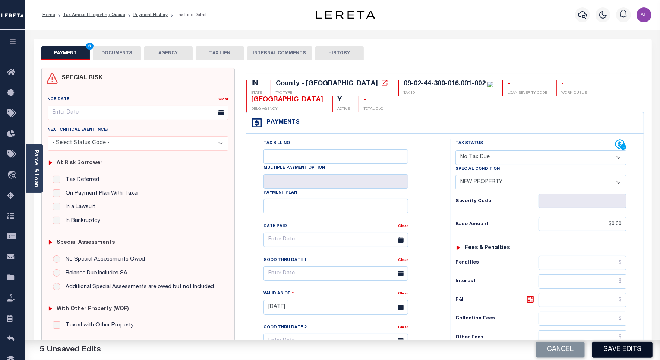
click at [621, 348] on button "Save Edits" at bounding box center [622, 350] width 60 height 16
checkbox input "false"
type input "$0"
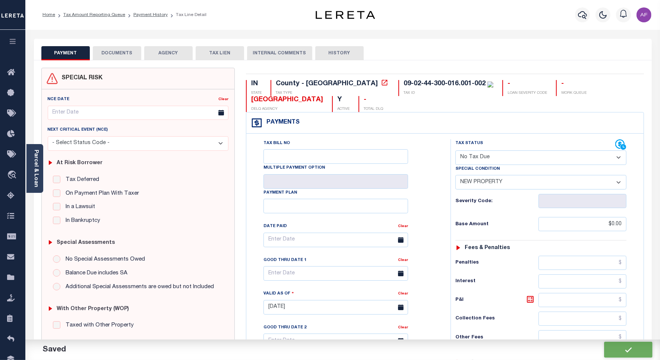
type input "$0"
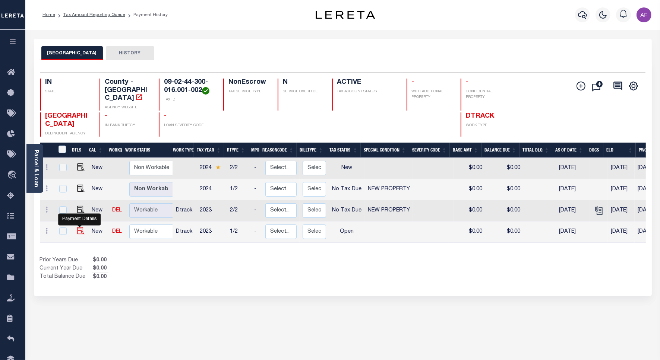
click at [81, 228] on img "" at bounding box center [80, 230] width 7 height 7
checkbox input "true"
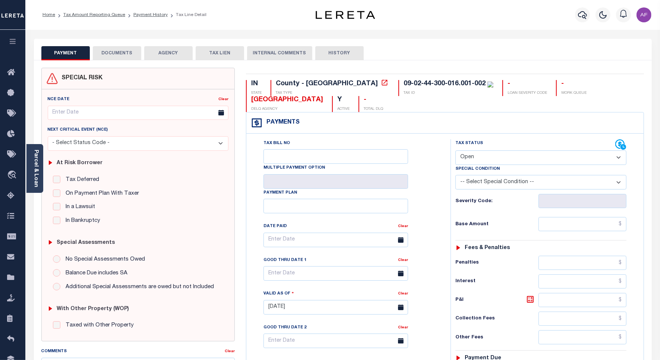
click at [481, 156] on select "- Select Status Code - Open Due/Unpaid Paid Incomplete No Tax Due Internal Refu…" at bounding box center [540, 158] width 171 height 15
select select "NTX"
click at [455, 151] on select "- Select Status Code - Open Due/Unpaid Paid Incomplete No Tax Due Internal Refu…" at bounding box center [540, 158] width 171 height 15
type input "[DATE]"
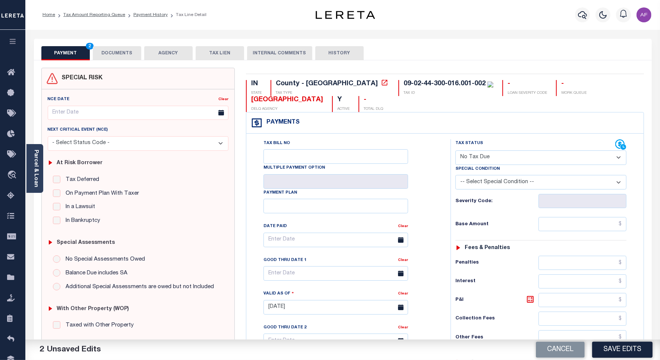
click at [493, 180] on select "-- Select Special Condition -- 3RD PARTY TAX LIEN AGENCY TAX LIEN (A.K.A Inside…" at bounding box center [540, 182] width 171 height 15
select select "7"
click at [455, 177] on select "-- Select Special Condition -- 3RD PARTY TAX LIEN AGENCY TAX LIEN (A.K.A Inside…" at bounding box center [540, 182] width 171 height 15
click at [593, 227] on input "text" at bounding box center [583, 224] width 88 height 14
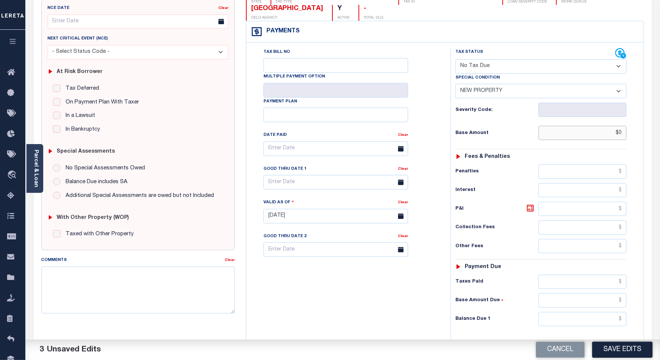
scroll to position [208, 0]
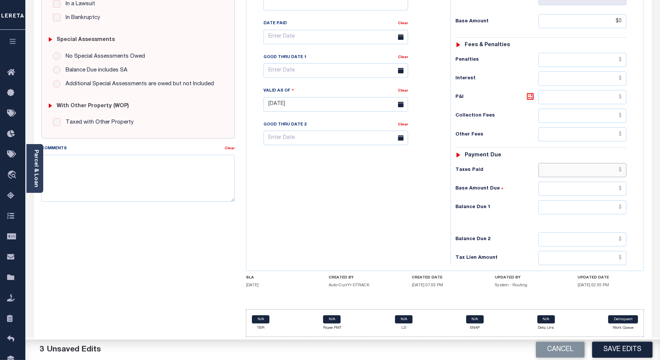
type input "$0.00"
click at [591, 170] on input "text" at bounding box center [583, 170] width 88 height 14
click at [596, 205] on input "text" at bounding box center [583, 208] width 88 height 14
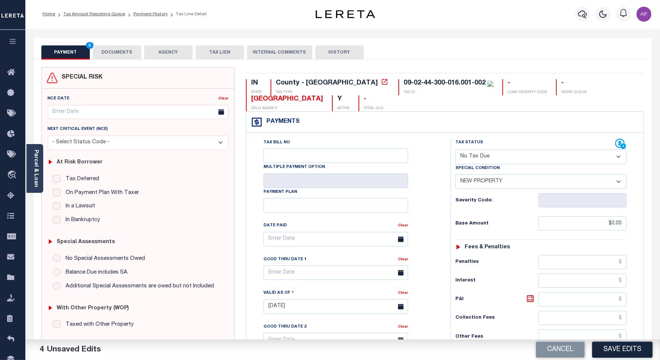
scroll to position [0, 0]
type input "$0.00"
click at [120, 55] on button "DOCUMENTS" at bounding box center [117, 53] width 48 height 14
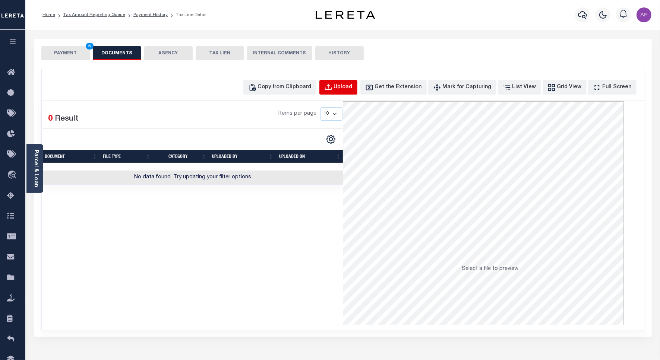
click at [357, 82] on button "Upload" at bounding box center [338, 87] width 38 height 15
select select "POP"
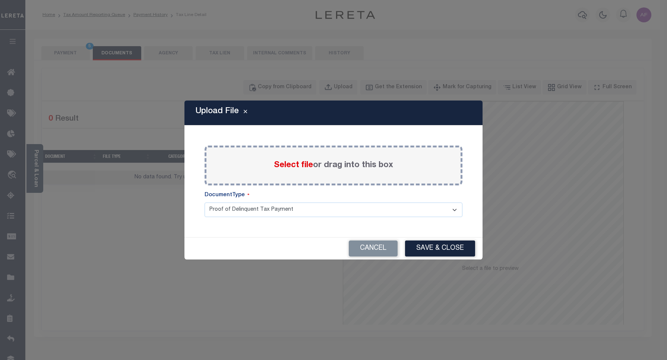
click at [289, 167] on span "Select file" at bounding box center [293, 165] width 39 height 8
click at [0, 0] on input "Select file or drag into this box" at bounding box center [0, 0] width 0 height 0
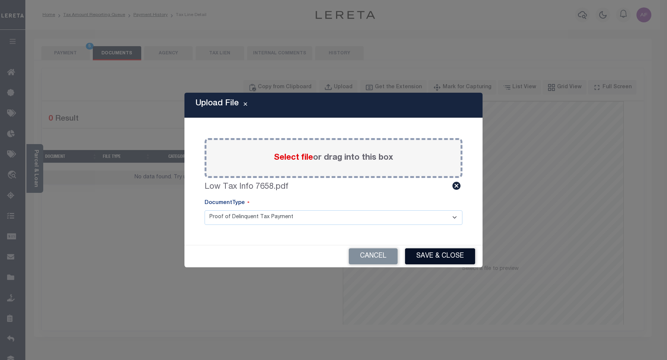
click at [439, 253] on button "Save & Close" at bounding box center [440, 257] width 70 height 16
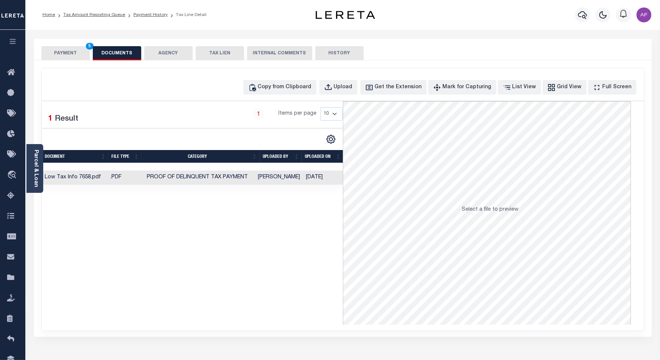
click at [71, 54] on button "PAYMENT 5" at bounding box center [65, 53] width 48 height 14
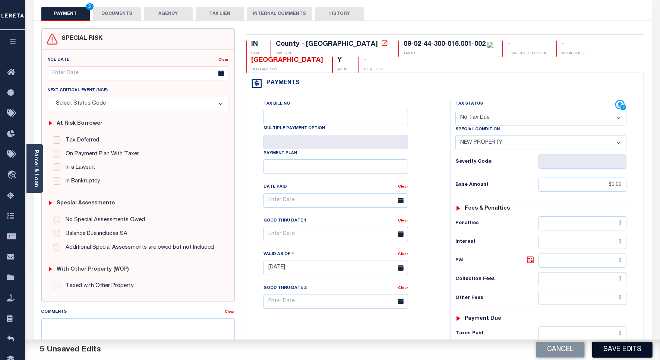
scroll to position [47, 0]
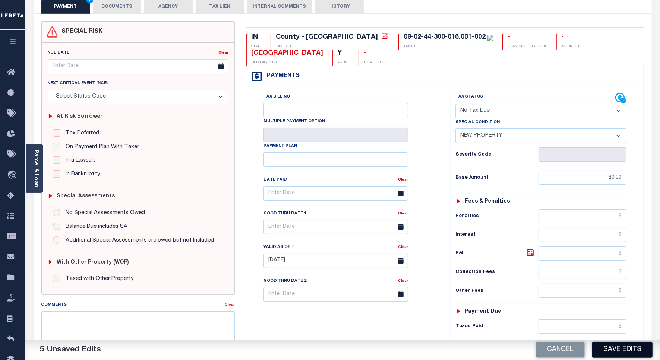
click at [612, 350] on button "Save Edits" at bounding box center [622, 350] width 60 height 16
checkbox input "false"
type input "$0"
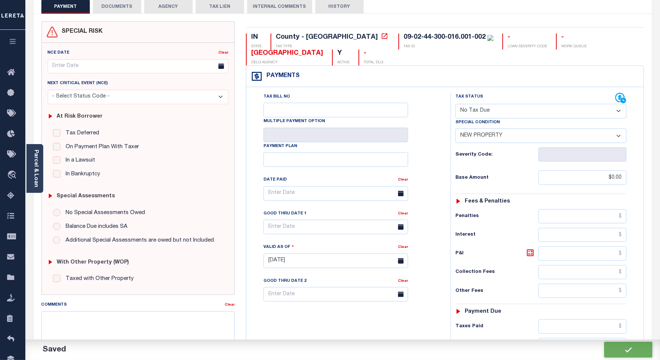
type input "$0"
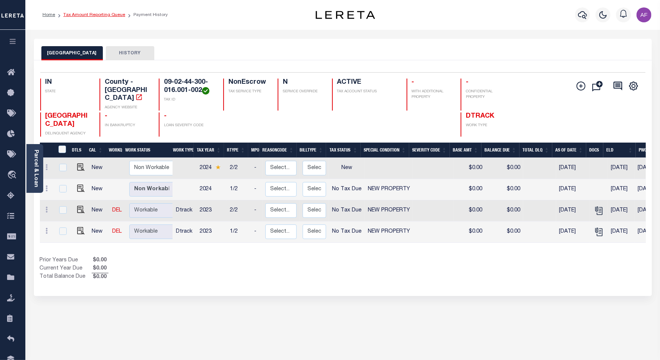
click at [86, 15] on link "Tax Amount Reporting Queue" at bounding box center [94, 15] width 62 height 4
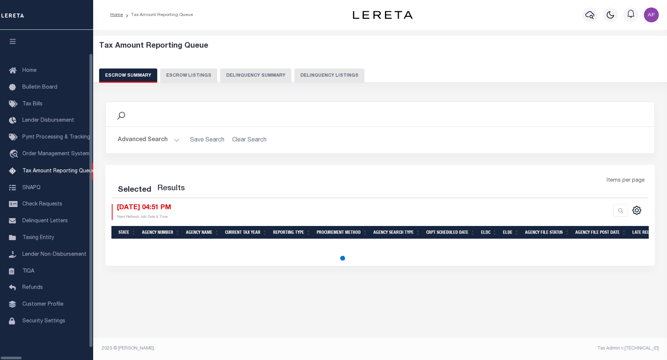
click at [294, 72] on button "Delinquency Listings" at bounding box center [329, 76] width 70 height 14
select select "100"
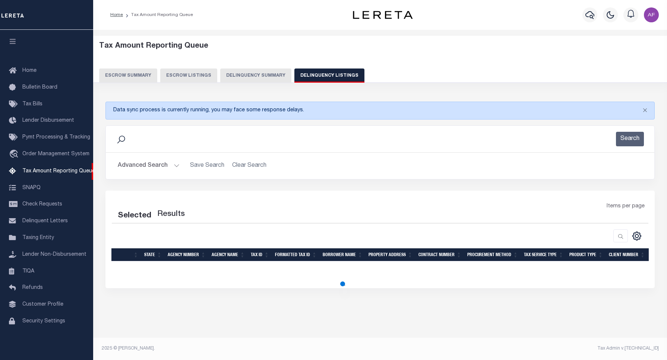
select select "100"
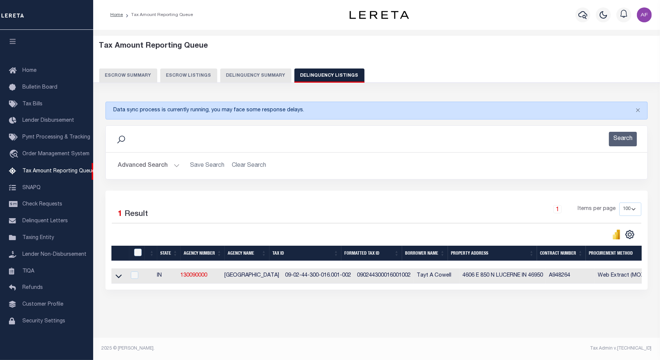
scroll to position [4, 0]
click at [138, 250] on input "checkbox" at bounding box center [137, 252] width 7 height 7
checkbox input "true"
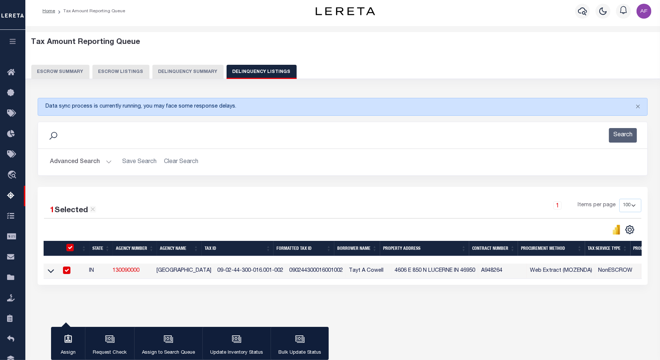
scroll to position [2, 0]
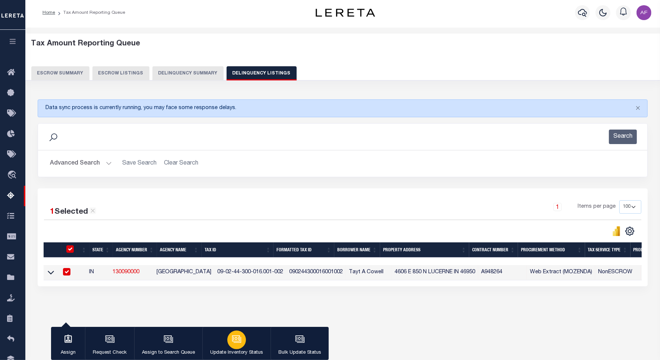
click at [240, 336] on icon "button" at bounding box center [237, 340] width 10 height 10
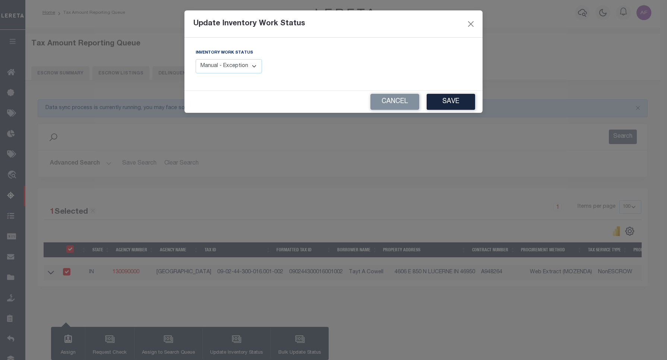
click at [236, 71] on select "Manual - Exception Pended - Awaiting Search Late Add Exception Completed" at bounding box center [229, 66] width 66 height 15
select select "4"
click at [196, 59] on select "Manual - Exception Pended - Awaiting Search Late Add Exception Completed" at bounding box center [229, 66] width 66 height 15
click at [445, 100] on button "Save" at bounding box center [451, 102] width 48 height 16
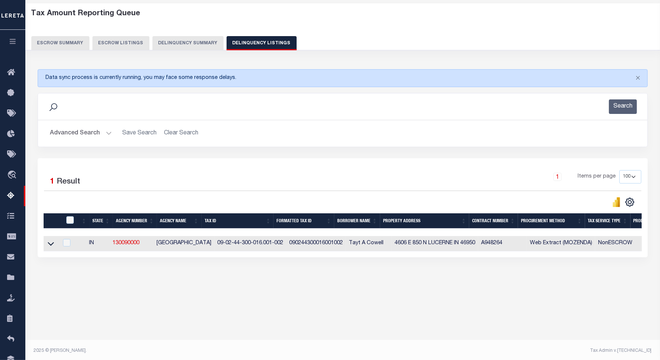
scroll to position [34, 0]
